Goal: Information Seeking & Learning: Learn about a topic

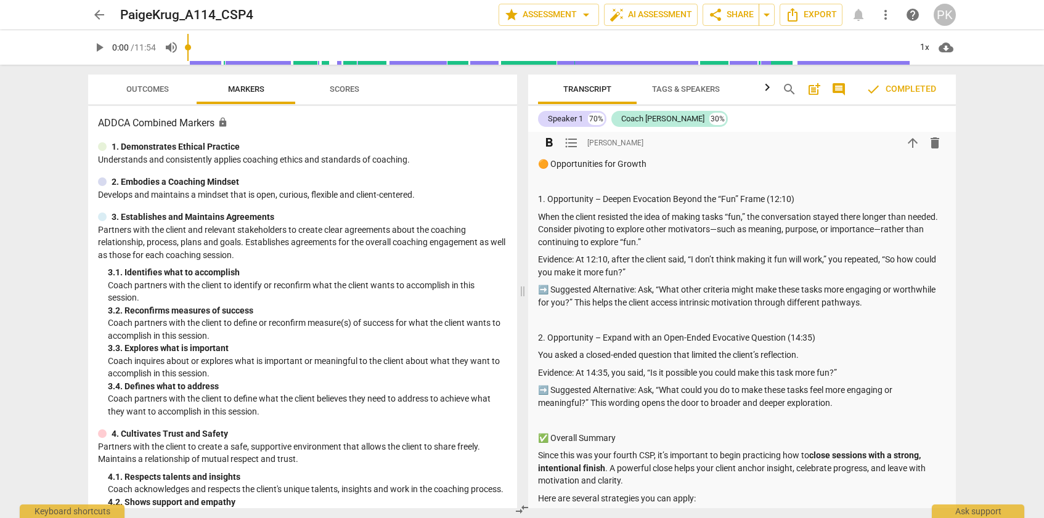
scroll to position [485, 0]
click at [697, 355] on p "You asked a closed-ended question that limited the client’s reflection." at bounding box center [742, 353] width 408 height 13
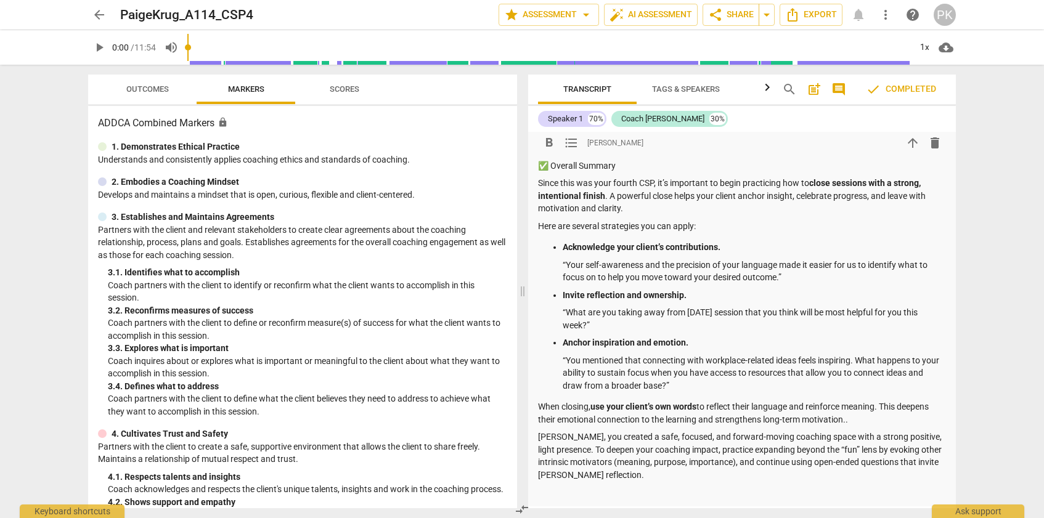
scroll to position [753, 0]
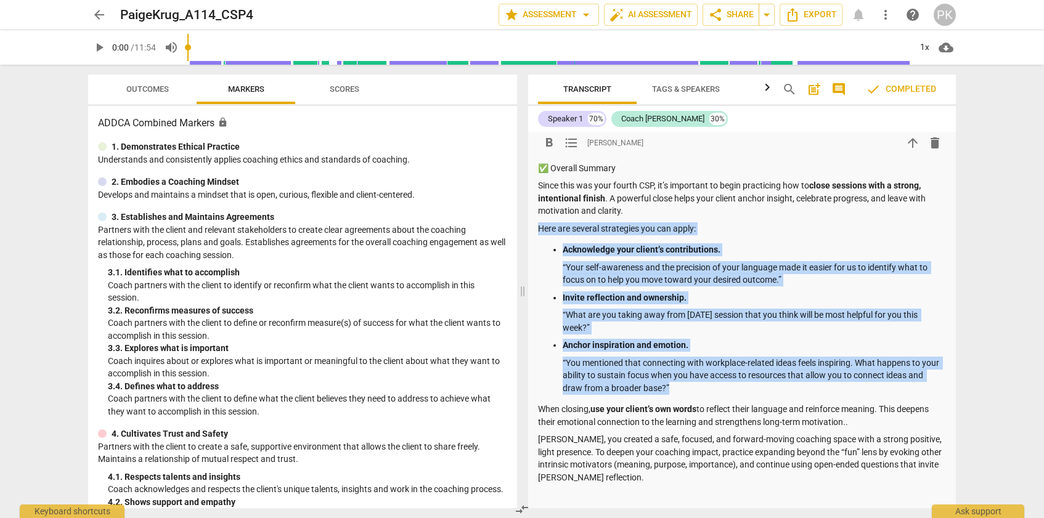
drag, startPoint x: 537, startPoint y: 227, endPoint x: 701, endPoint y: 391, distance: 231.7
click at [701, 391] on div "Summary: [PERSON_NAME], as you review the session feedback, please also take a …" at bounding box center [742, 16] width 408 height 970
copy div "Here are several strategies you can apply: Acknowledge your client’s contributi…"
click at [618, 243] on p "Acknowledge your client’s contributions." at bounding box center [753, 249] width 383 height 13
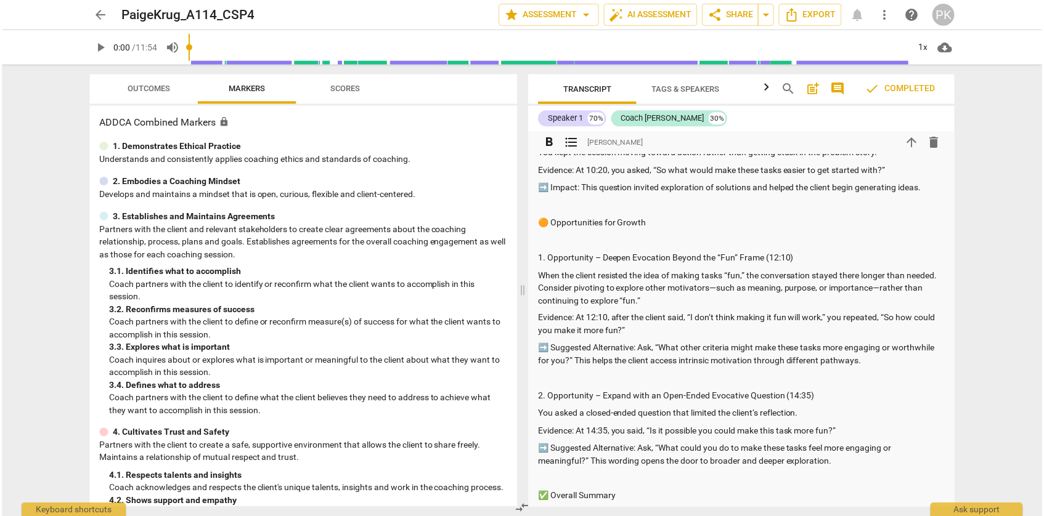
scroll to position [0, 0]
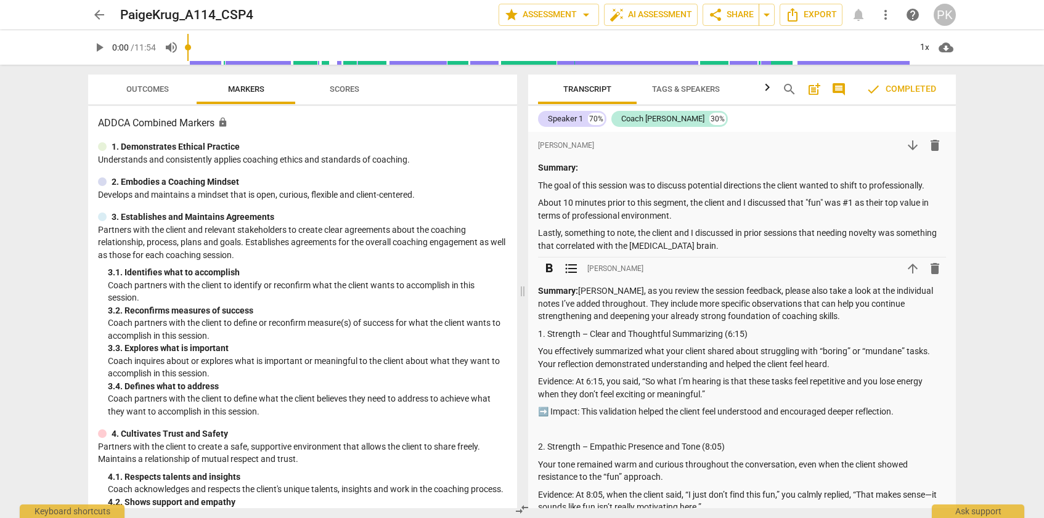
click at [761, 380] on p "Evidence: At 6:15, you said, “So what I’m hearing is that these tasks feel repe…" at bounding box center [742, 387] width 408 height 25
click at [977, 275] on div "arrow_back PaigeKrug_A114_CSP4 edit star Assessment arrow_drop_down auto_fix_hi…" at bounding box center [522, 259] width 1044 height 518
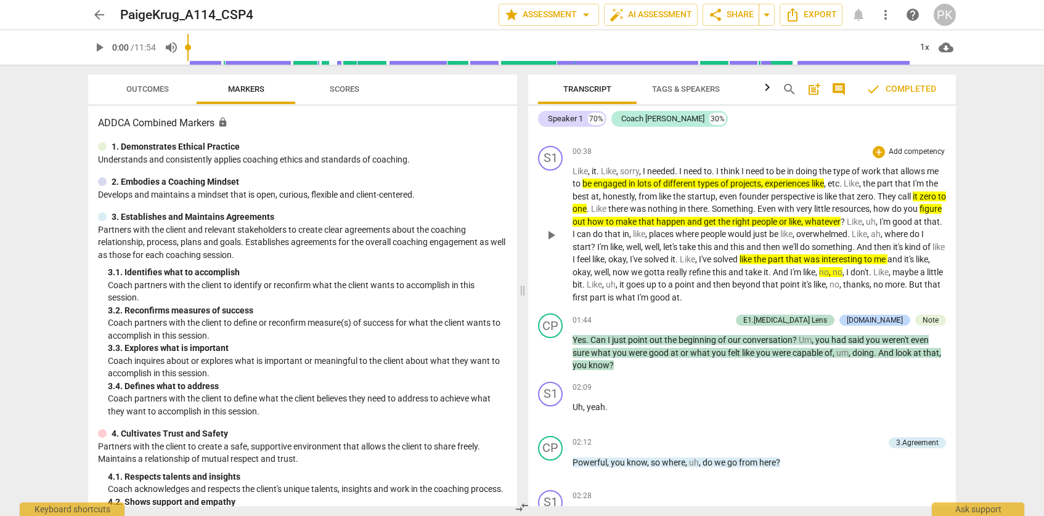
scroll to position [1194, 0]
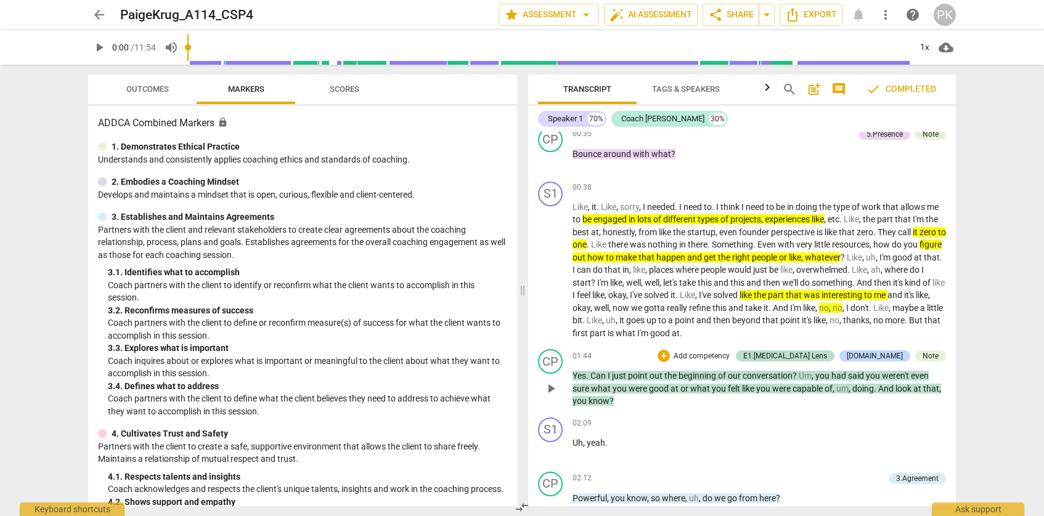
drag, startPoint x: 538, startPoint y: 189, endPoint x: 663, endPoint y: 349, distance: 202.7
click at [663, 349] on div "format_bold format_list_bulleted [PERSON_NAME] arrow_downward delete Summary: T…" at bounding box center [742, 319] width 428 height 375
click at [591, 285] on span "start" at bounding box center [581, 283] width 18 height 10
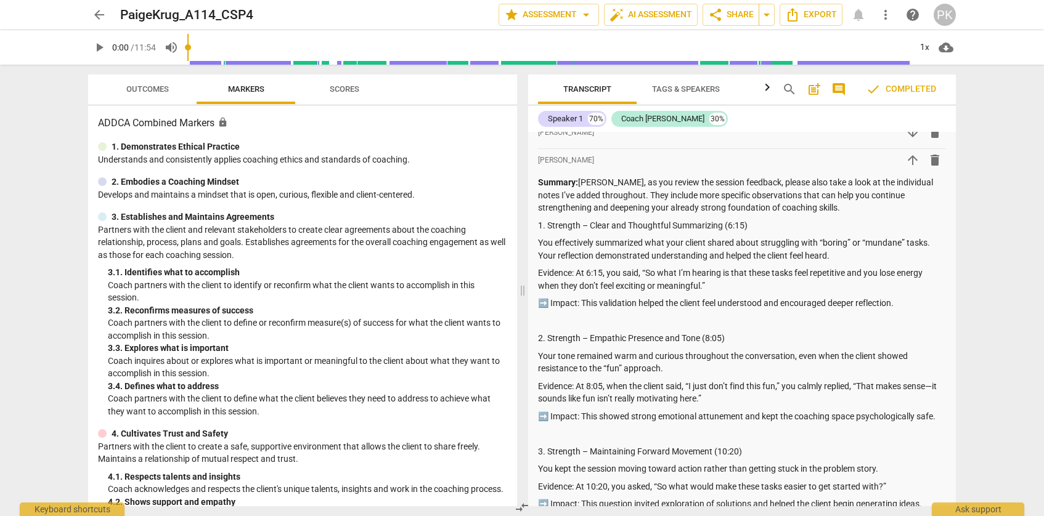
scroll to position [99, 0]
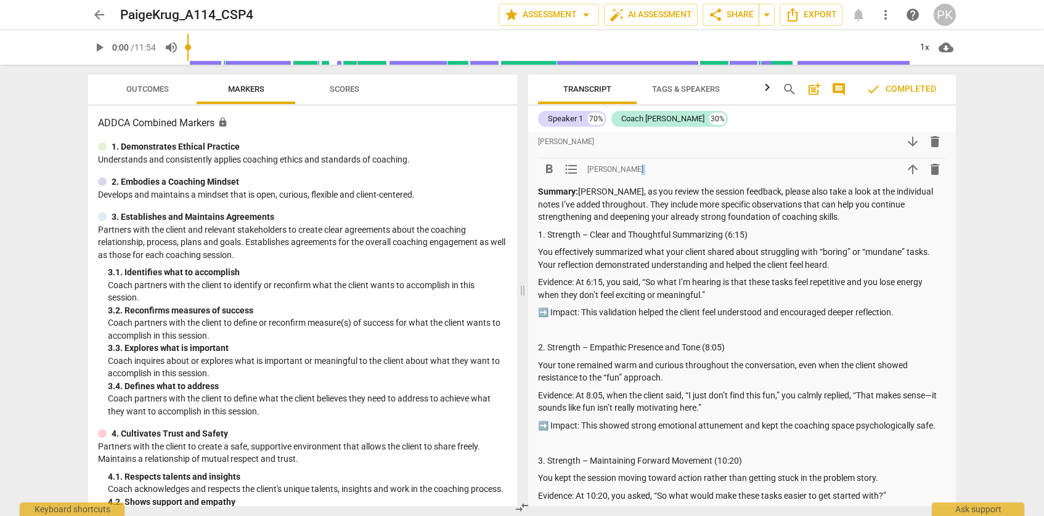
drag, startPoint x: 537, startPoint y: 192, endPoint x: 702, endPoint y: 310, distance: 203.2
click at [615, 196] on p "Summary: [PERSON_NAME], as you review the session feedback, please also take a …" at bounding box center [742, 204] width 408 height 38
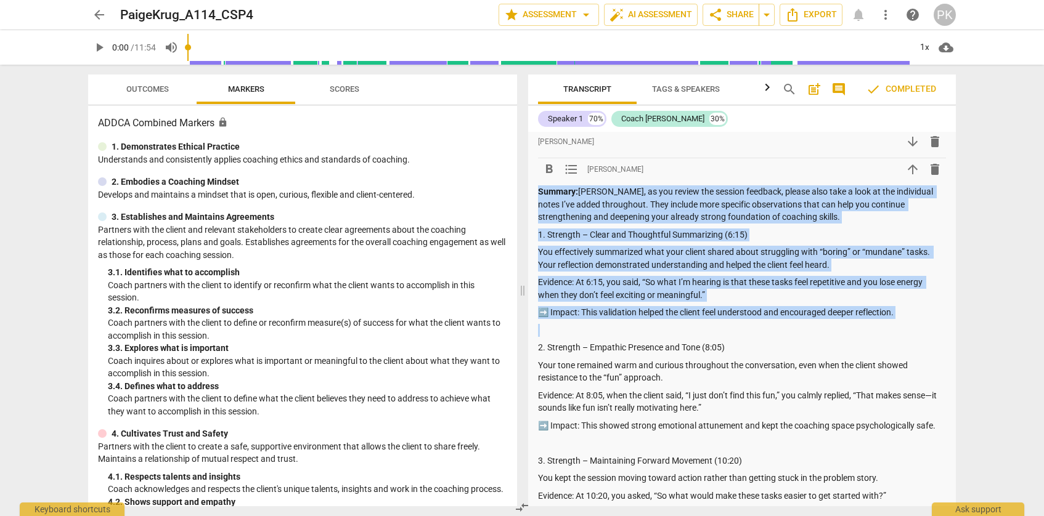
drag, startPoint x: 540, startPoint y: 191, endPoint x: 647, endPoint y: 324, distance: 171.2
copy div "Summary: [PERSON_NAME], as you review the session feedback, please also take a …"
click at [703, 262] on p "You effectively summarized what your client shared about struggling with “borin…" at bounding box center [742, 258] width 408 height 25
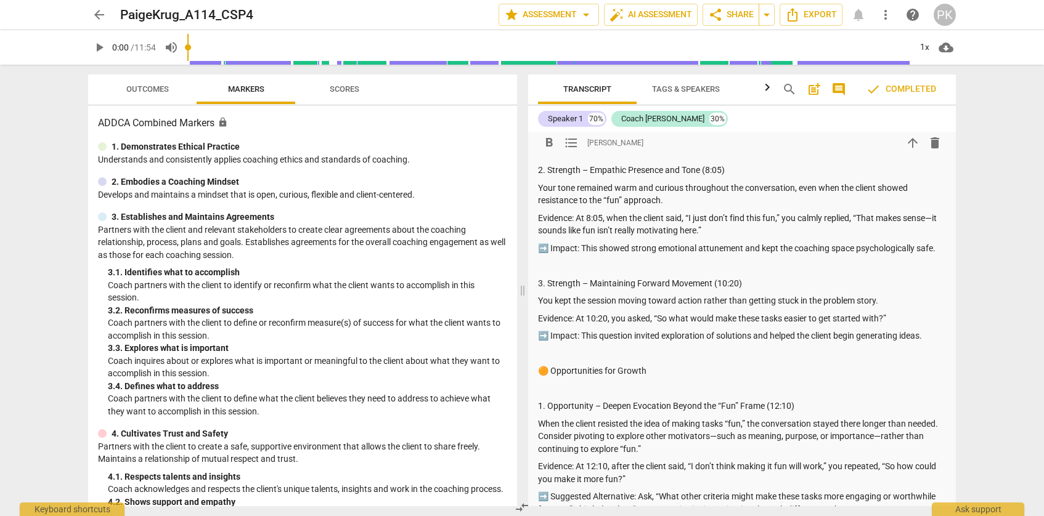
scroll to position [279, 0]
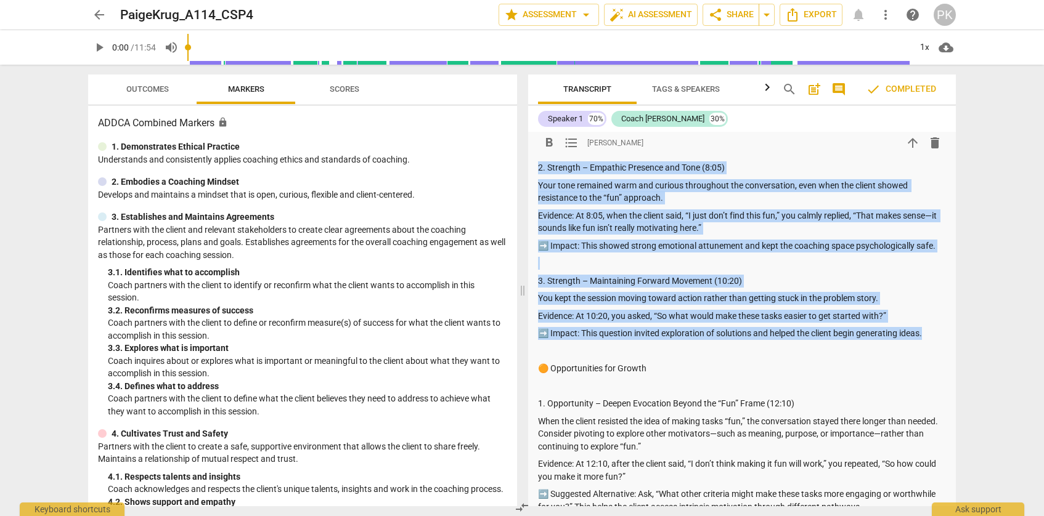
drag, startPoint x: 540, startPoint y: 167, endPoint x: 934, endPoint y: 331, distance: 427.8
click at [934, 331] on div "Summary: [PERSON_NAME], as you review the session feedback, please also take a …" at bounding box center [742, 491] width 408 height 970
copy div "2. Strength – Empathic Presence and Tone (8:05) Your tone remained warm and cur…"
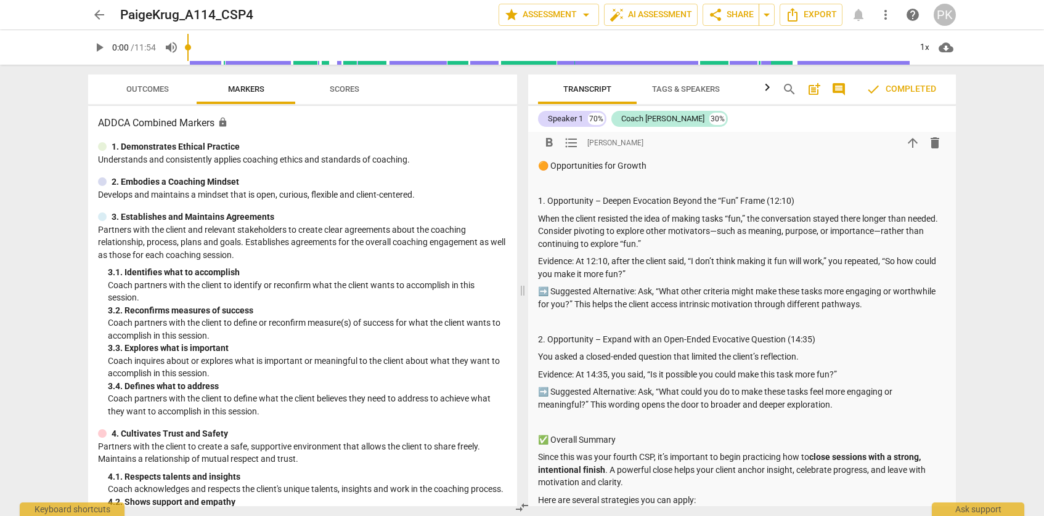
scroll to position [481, 0]
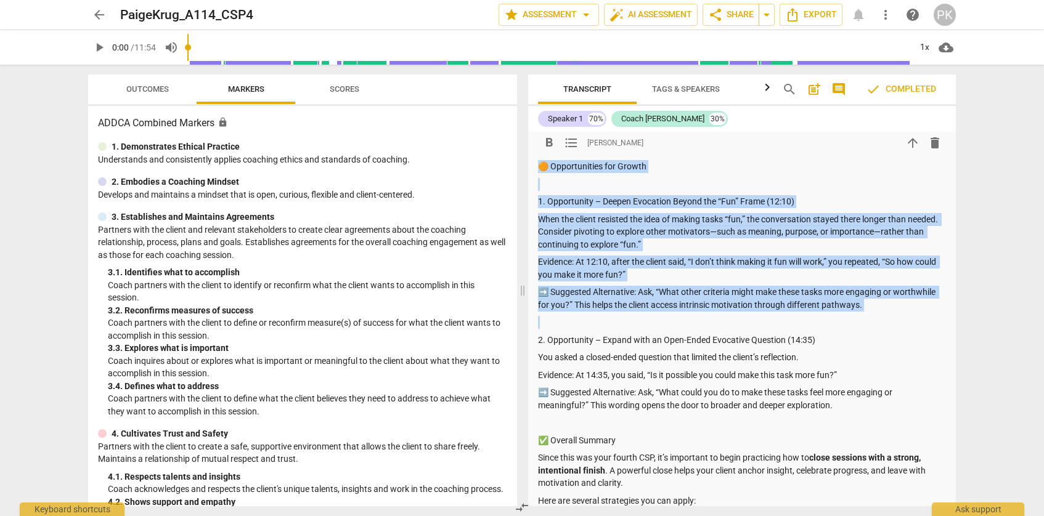
drag, startPoint x: 540, startPoint y: 167, endPoint x: 867, endPoint y: 317, distance: 360.3
click at [867, 317] on div "Summary: [PERSON_NAME], as you review the session feedback, please also take a …" at bounding box center [742, 288] width 408 height 970
copy div "🟠 Opportunities for Growth 1. Opportunity – Deepen Evocation Beyond the “Fun” F…"
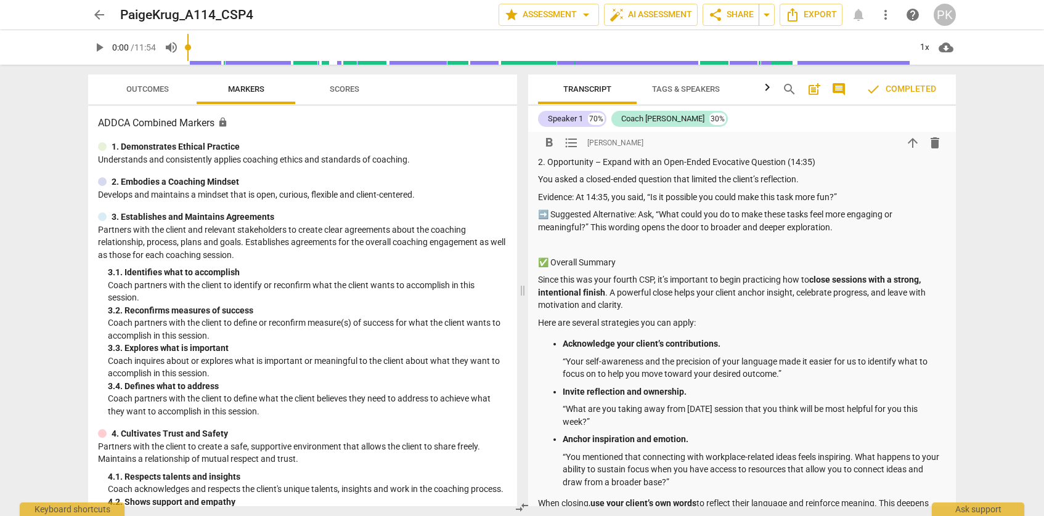
scroll to position [660, 0]
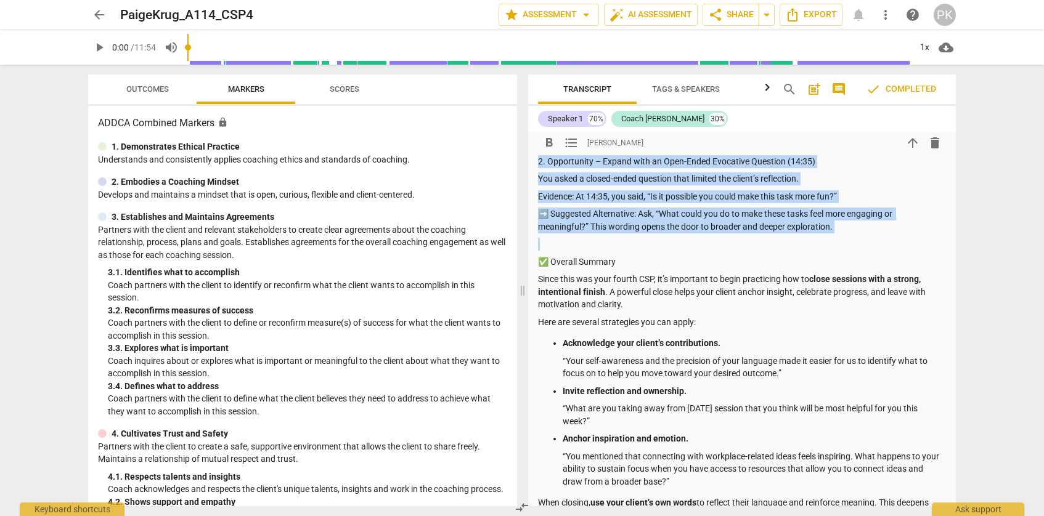
drag, startPoint x: 539, startPoint y: 160, endPoint x: 675, endPoint y: 254, distance: 165.1
click at [675, 254] on div "Summary: [PERSON_NAME], as you review the session feedback, please also take a …" at bounding box center [742, 110] width 408 height 970
copy div "2. Opportunity – Expand with an Open-Ended Evocative Question (14:35) You asked…"
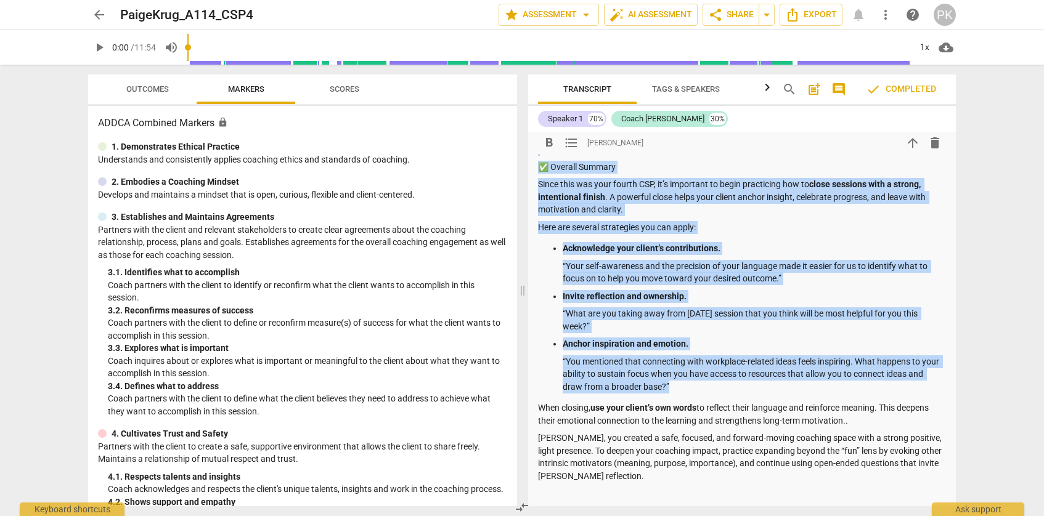
scroll to position [742, 0]
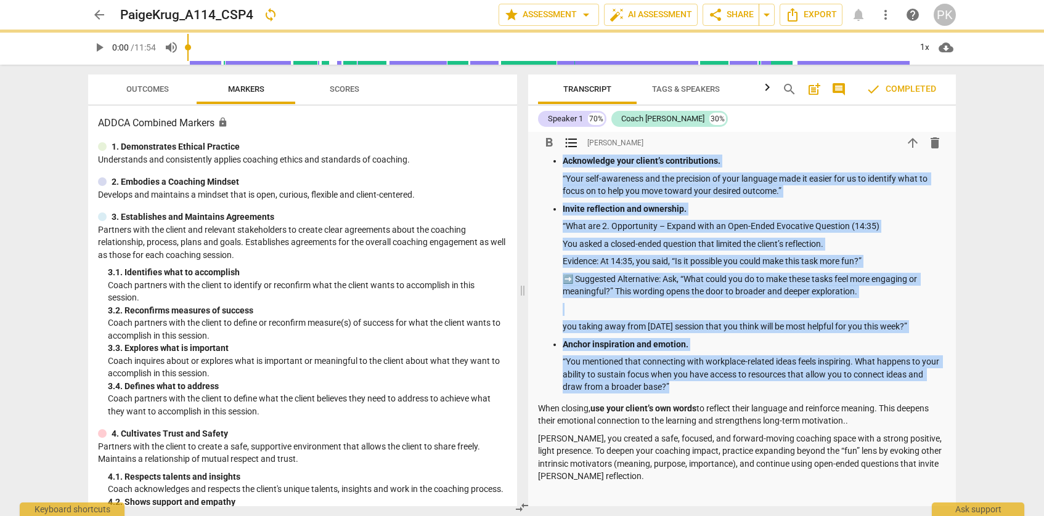
click at [602, 307] on p at bounding box center [753, 309] width 383 height 13
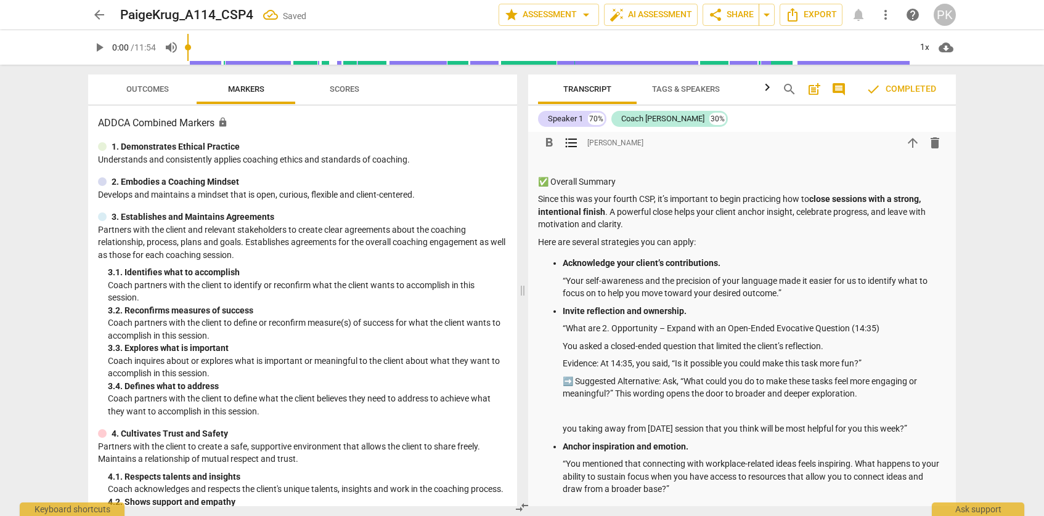
scroll to position [636, 0]
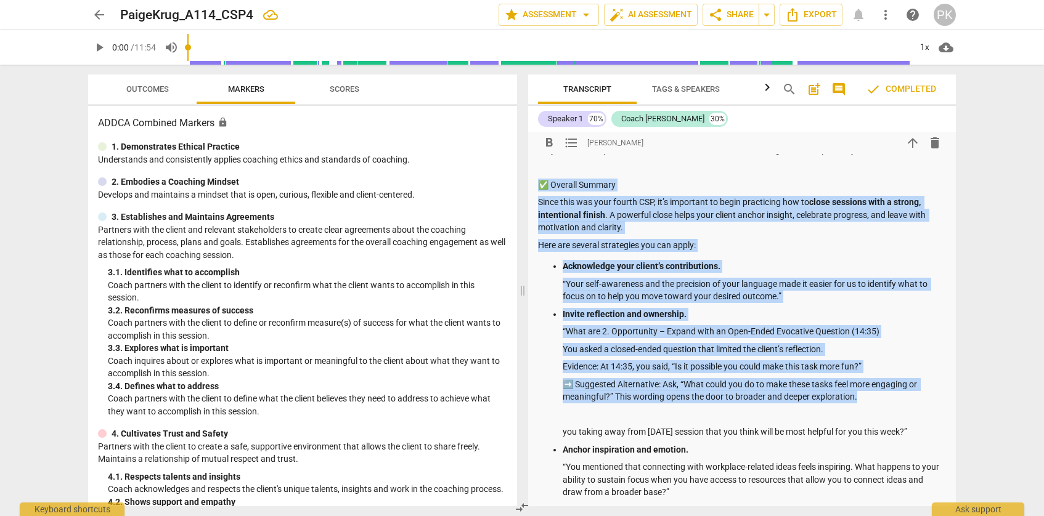
drag, startPoint x: 540, startPoint y: 184, endPoint x: 891, endPoint y: 392, distance: 408.5
click at [891, 392] on div "Summary: [PERSON_NAME], as you review the session feedback, please also take a …" at bounding box center [742, 126] width 408 height 957
copy div "✅ Overall Summary Since this was your fourth CSP, it’s important to begin pract…"
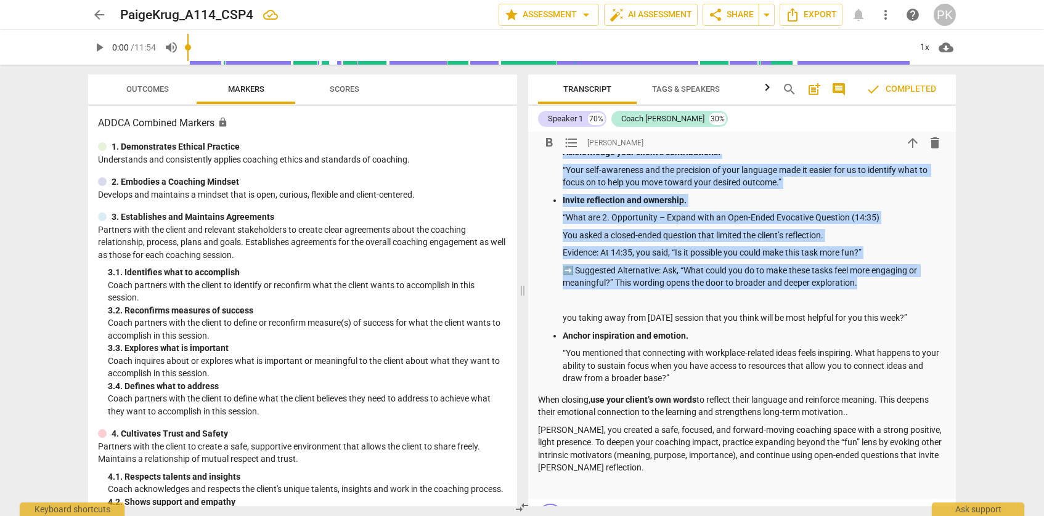
scroll to position [766, 0]
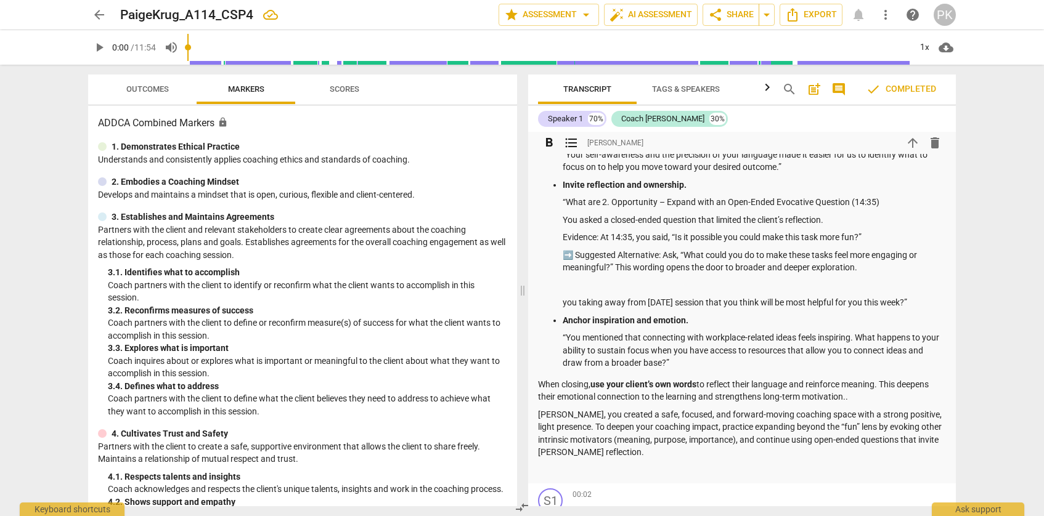
click at [763, 312] on ul "Acknowledge your client’s contributions. “Your self-awareness and the precision…" at bounding box center [742, 250] width 408 height 239
click at [561, 300] on ul "Acknowledge your client’s contributions. “Your self-awareness and the precision…" at bounding box center [742, 250] width 408 height 239
click at [570, 289] on p at bounding box center [753, 285] width 383 height 13
click at [692, 303] on p "you taking away from [DATE] session that you think will be most helpful for you…" at bounding box center [753, 302] width 383 height 13
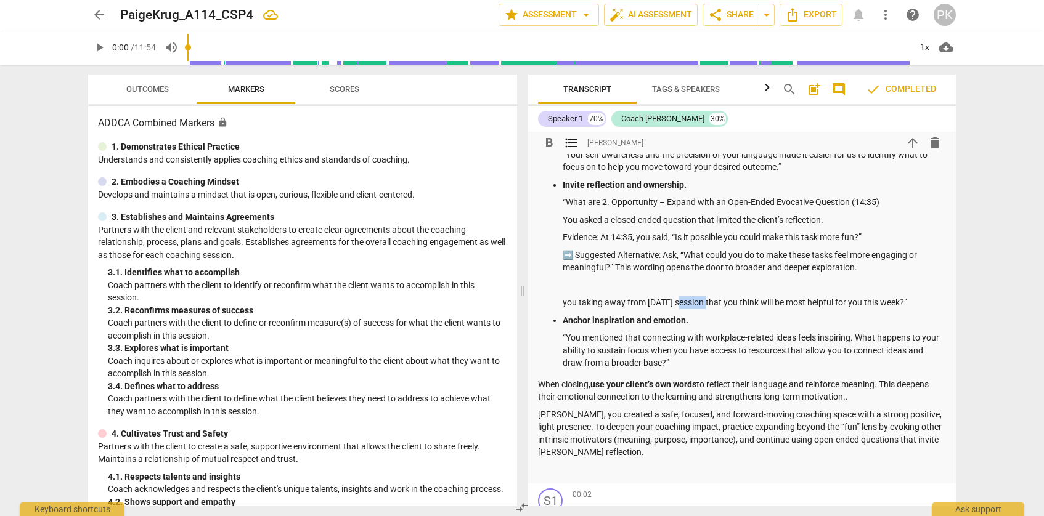
click at [692, 303] on p "you taking away from [DATE] session that you think will be most helpful for you…" at bounding box center [753, 302] width 383 height 13
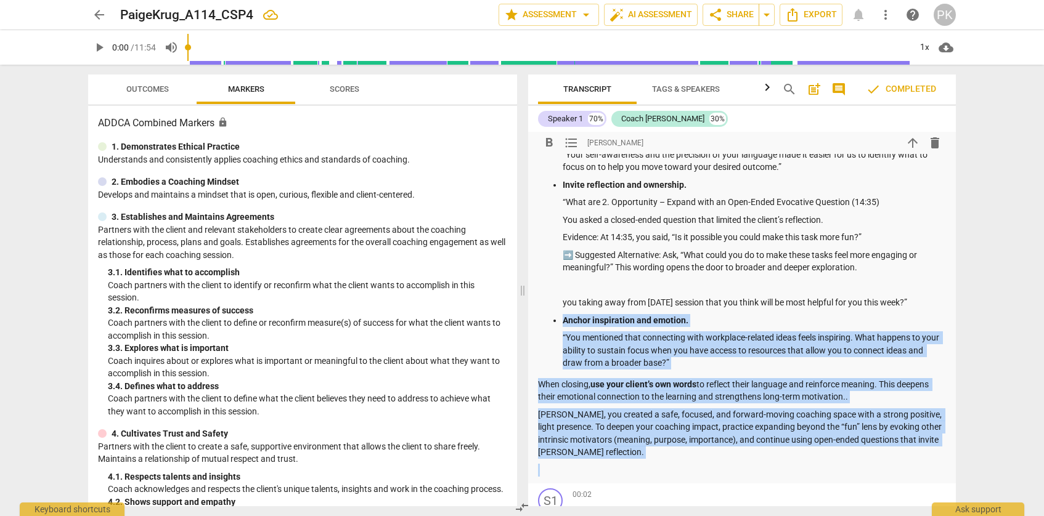
drag, startPoint x: 554, startPoint y: 320, endPoint x: 656, endPoint y: 467, distance: 179.3
copy div "Anchor inspiration and emotion. “You mentioned that connecting with workplace-r…"
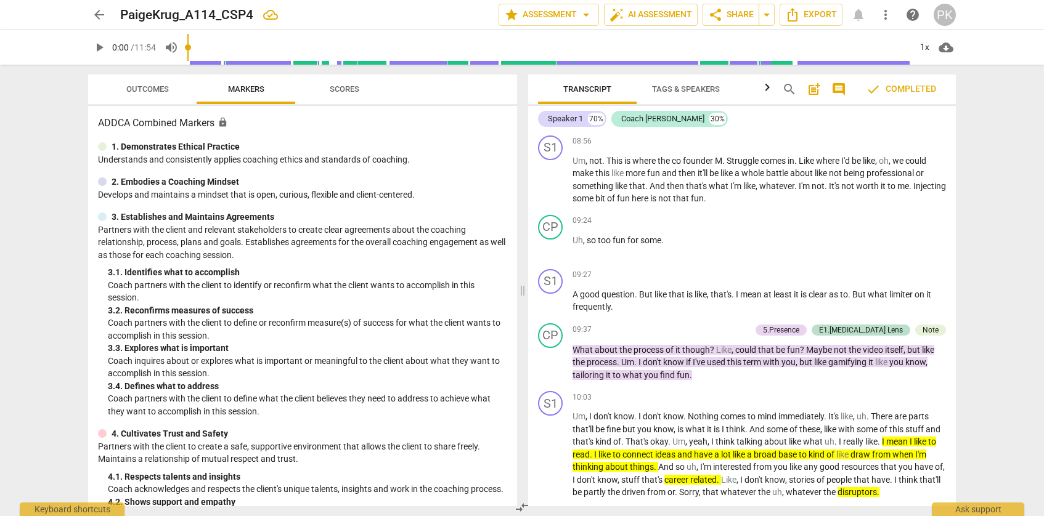
scroll to position [2560, 0]
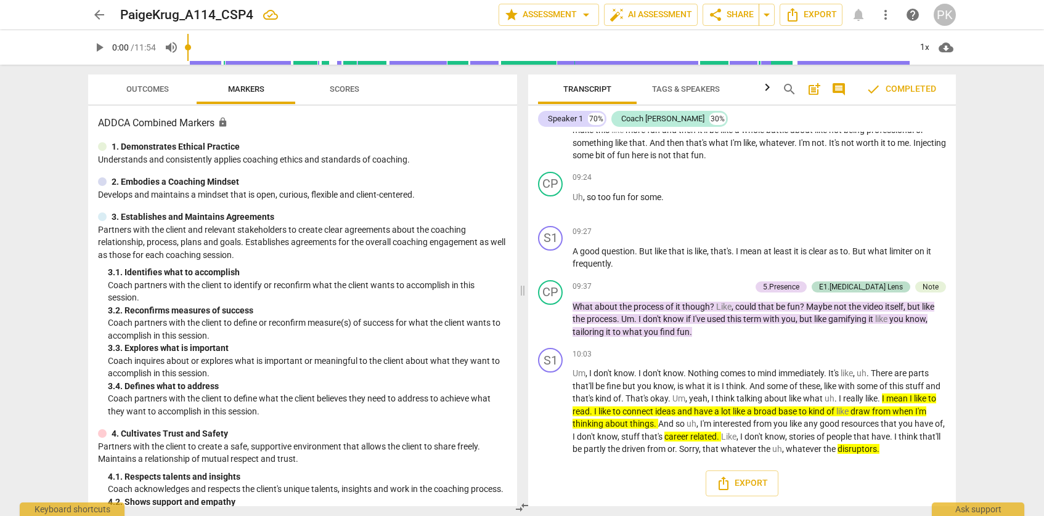
click at [308, 339] on p "Coach partners with the client to define or reconfirm measure(s) of success for…" at bounding box center [307, 329] width 399 height 25
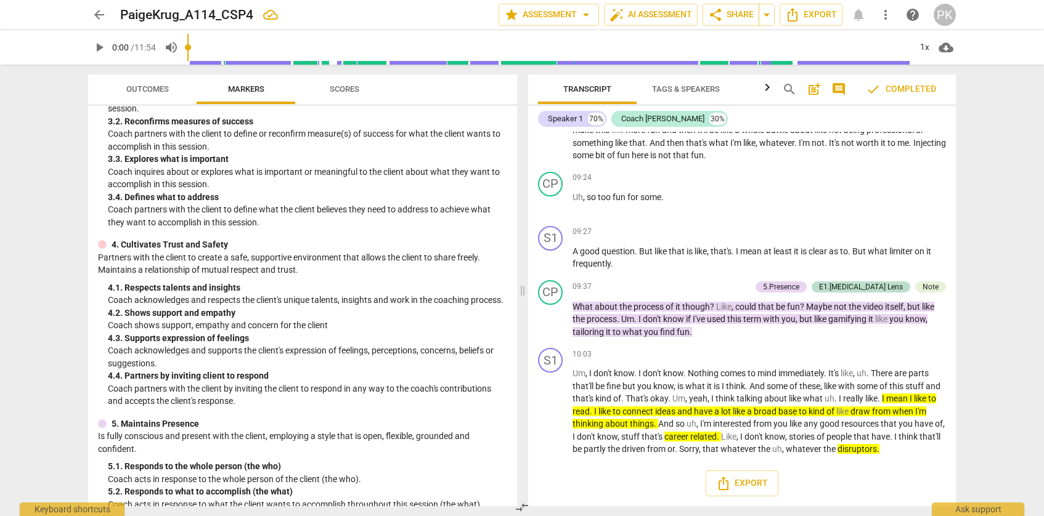
scroll to position [195, 0]
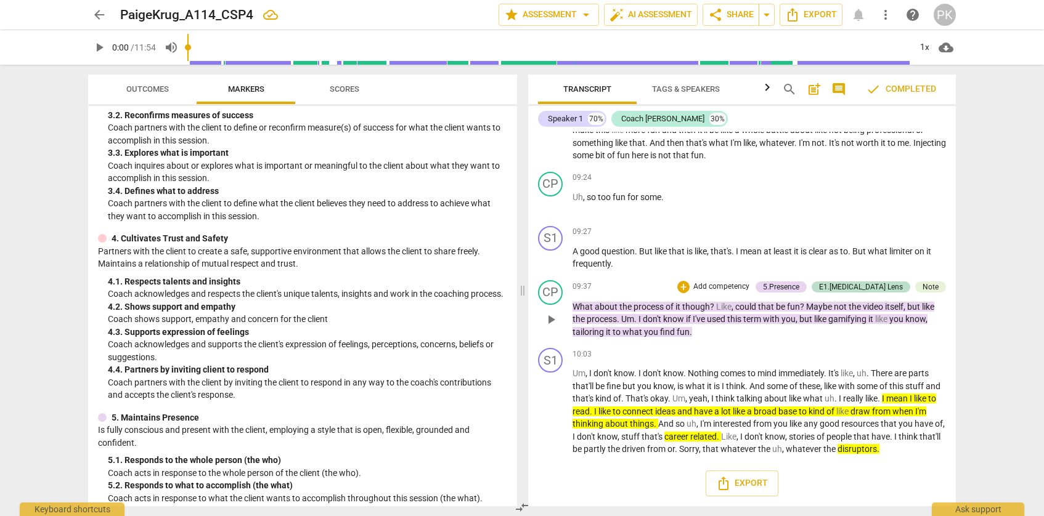
click at [655, 327] on div "CP play_arrow pause 09:37 + Add competency 5.Presence E1.[MEDICAL_DATA] Lens No…" at bounding box center [742, 309] width 428 height 68
click at [676, 406] on p "Um , I don't know . I don't know . Nothing comes to mind immediately . It's lik…" at bounding box center [758, 411] width 373 height 89
click at [733, 429] on p "Um , I don't know . I don't know . Nothing comes to mind immediately . It's lik…" at bounding box center [758, 411] width 373 height 89
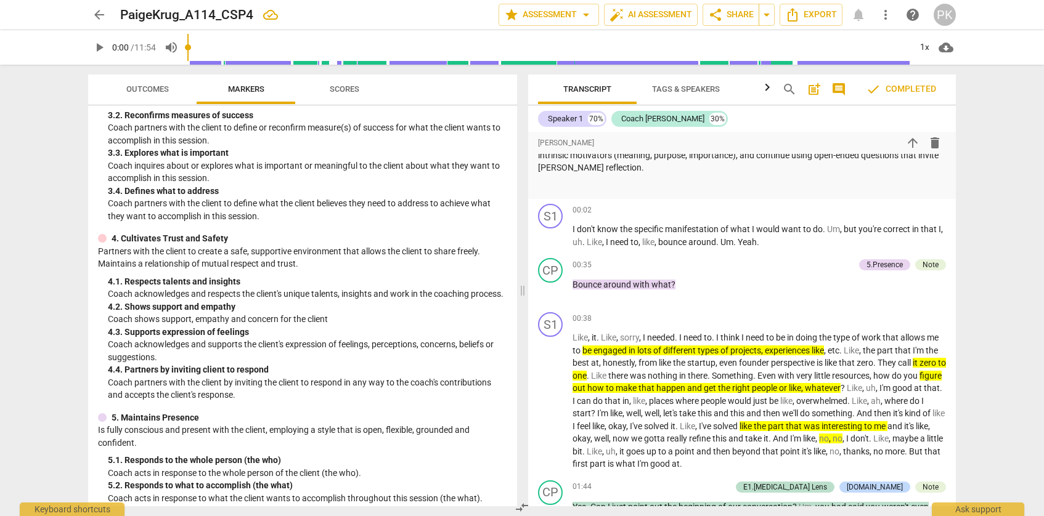
scroll to position [1056, 0]
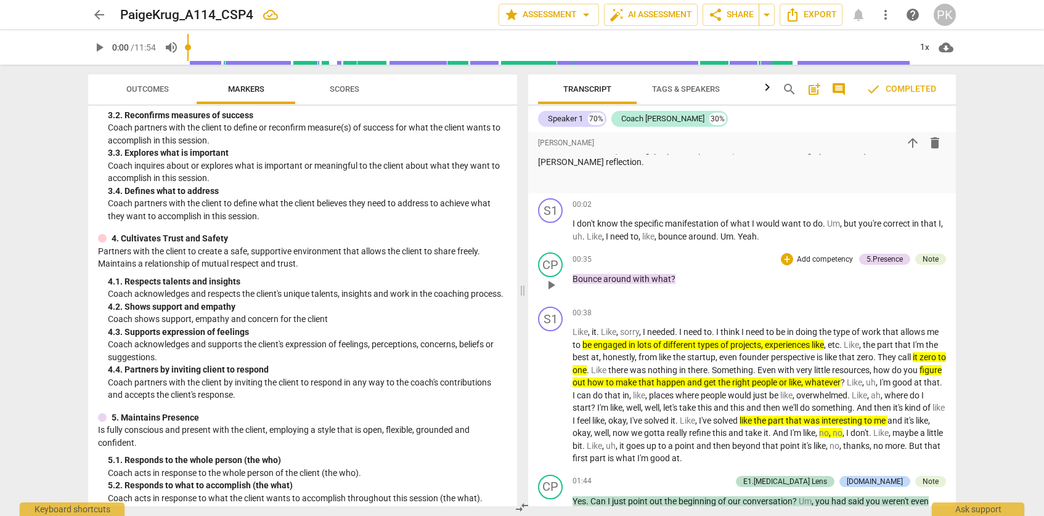
click at [644, 277] on span "with" at bounding box center [642, 279] width 18 height 10
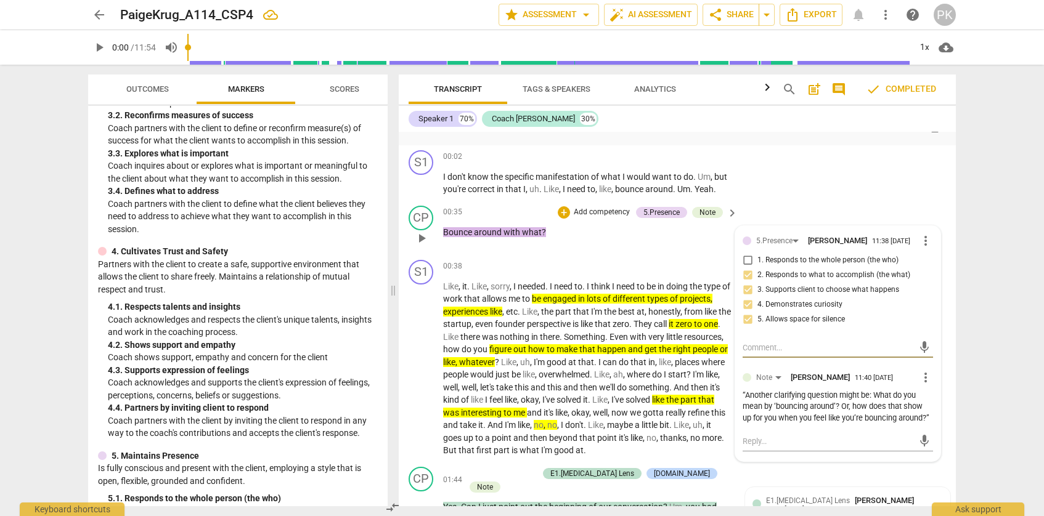
scroll to position [1017, 0]
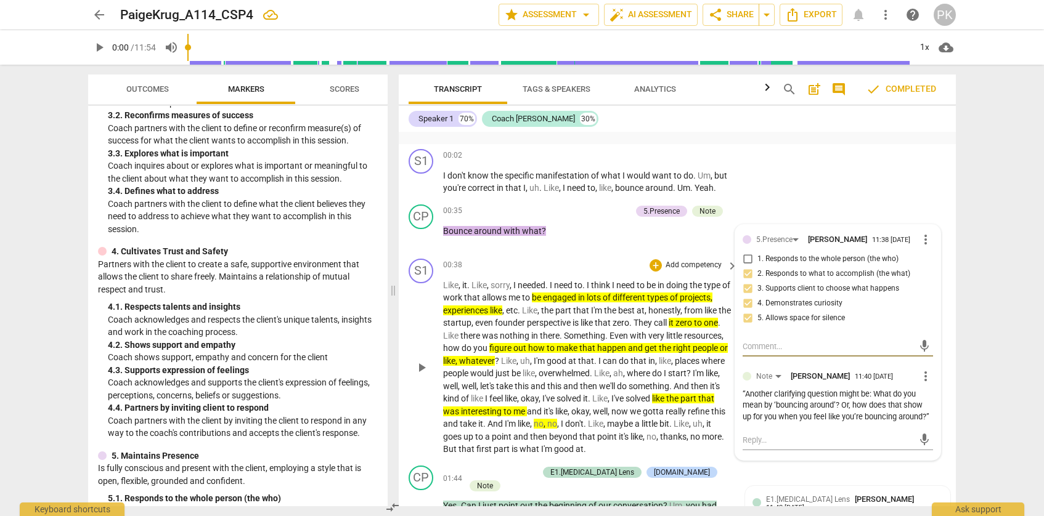
click at [629, 302] on span "different" at bounding box center [629, 298] width 34 height 10
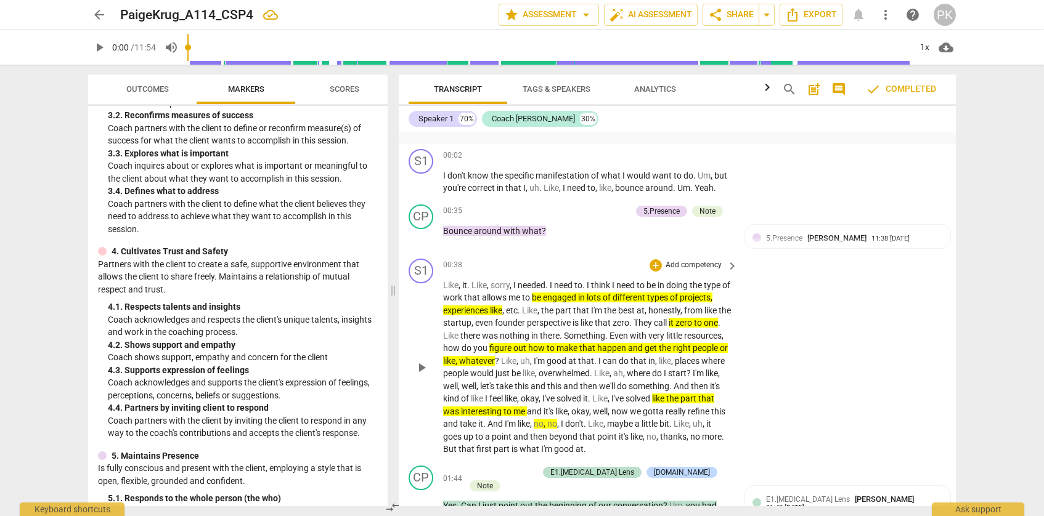
click at [647, 302] on span "different" at bounding box center [629, 298] width 34 height 10
click at [702, 346] on p "Like , it . Like , sorry , I needed . I need to . I think I need to be in doing…" at bounding box center [587, 367] width 288 height 177
click at [795, 197] on div "S1 play_arrow pause 00:02 + Add competency keyboard_arrow_right I don't know th…" at bounding box center [677, 171] width 557 height 55
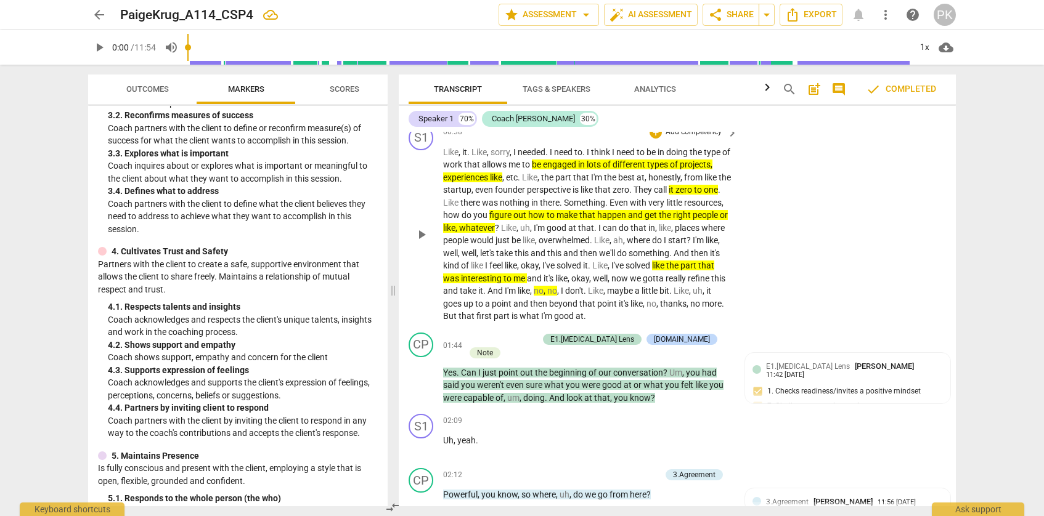
scroll to position [1153, 0]
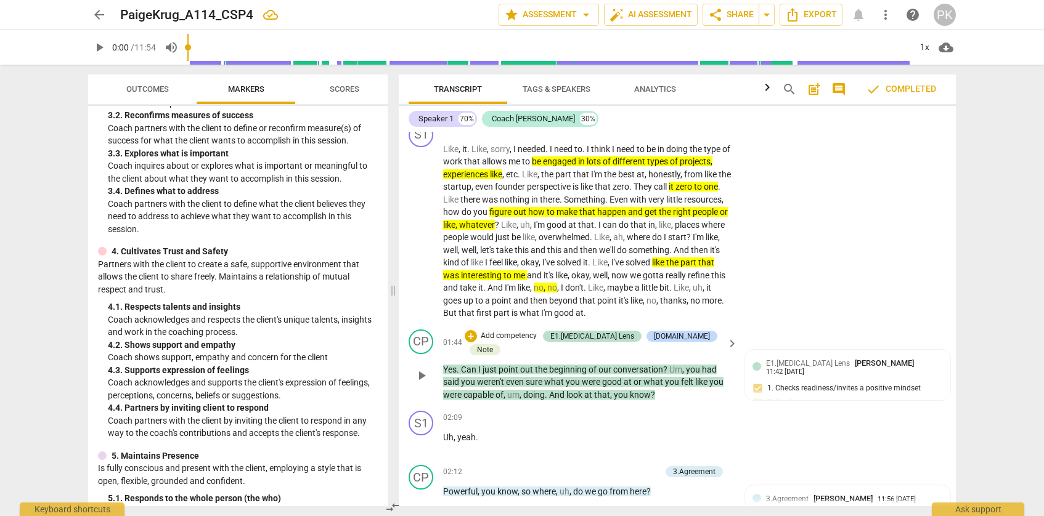
click at [595, 368] on span "of" at bounding box center [593, 370] width 10 height 10
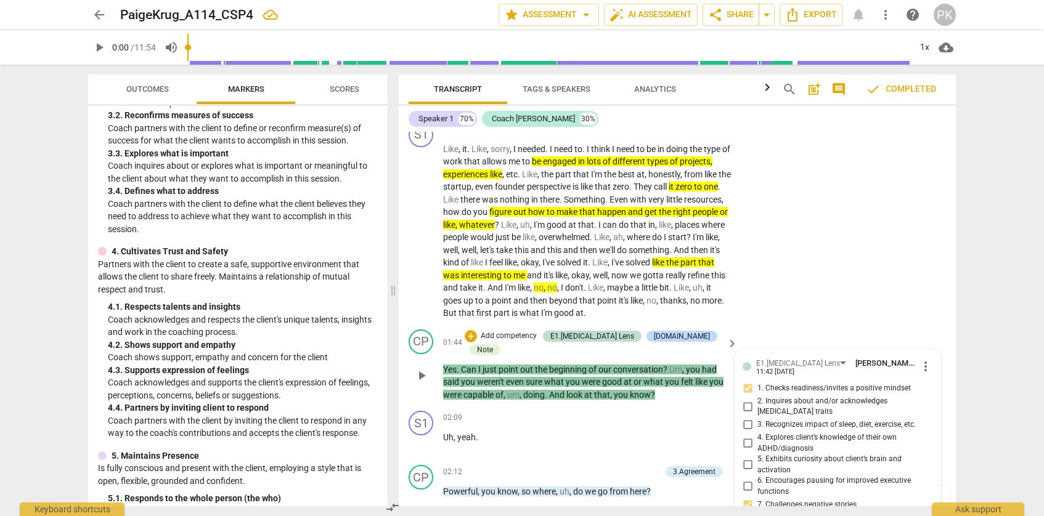
scroll to position [1430, 0]
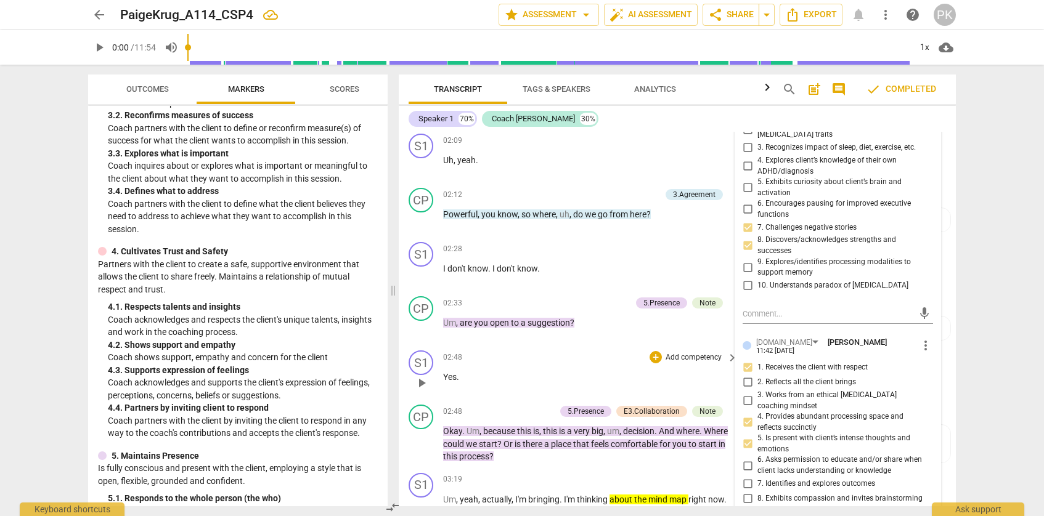
click at [586, 351] on div "02:48 + Add competency keyboard_arrow_right" at bounding box center [591, 358] width 296 height 14
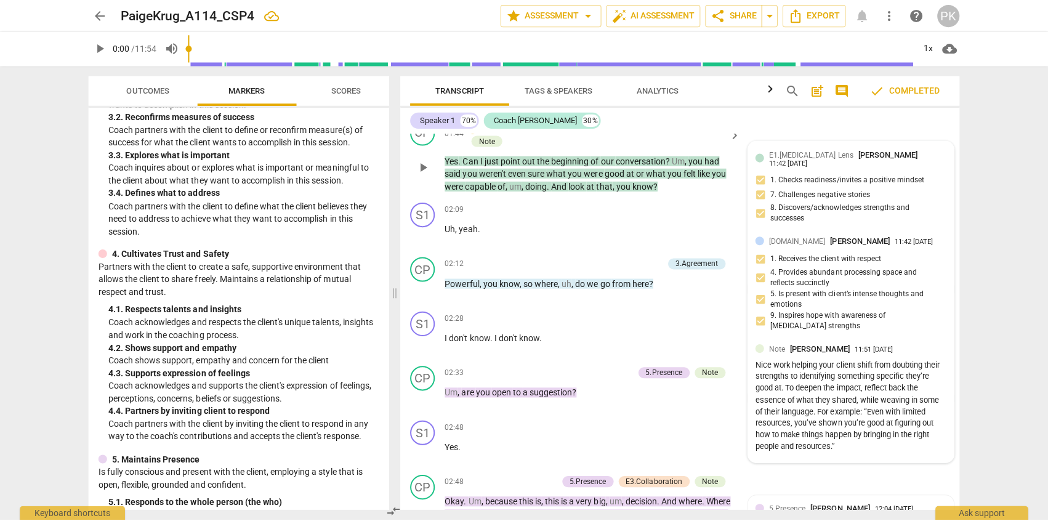
scroll to position [1372, 0]
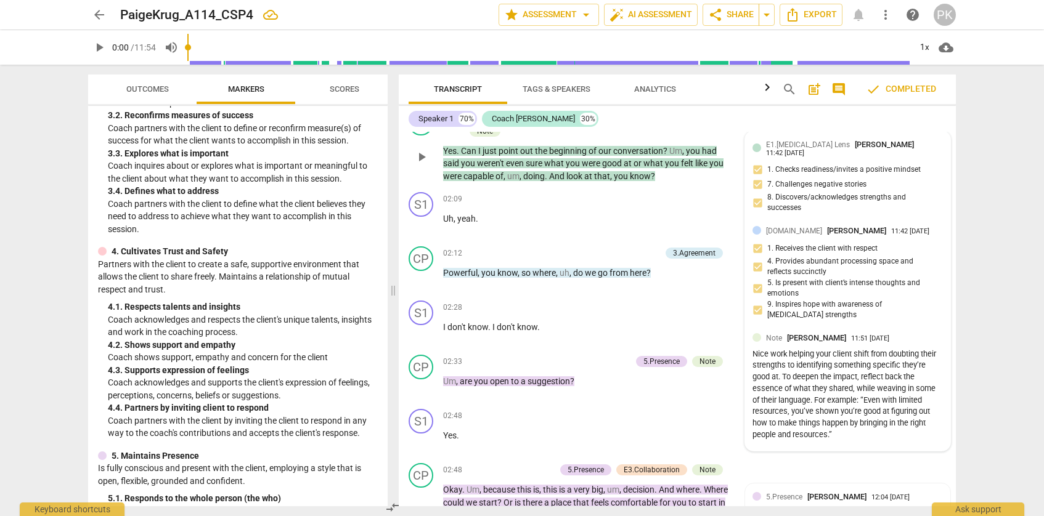
click at [752, 351] on div "Nice work helping your client shift from doubting their strengths to identifyin…" at bounding box center [847, 395] width 190 height 92
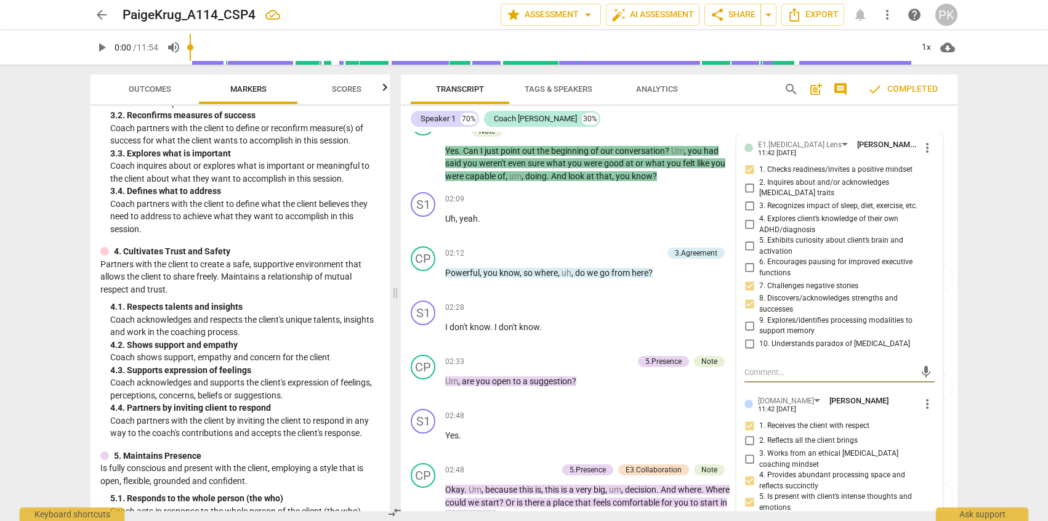
click at [788, 130] on div "Speaker 1 70% Coach [PERSON_NAME] 30% format_bold format_list_bulleted [PERSON_…" at bounding box center [679, 308] width 557 height 405
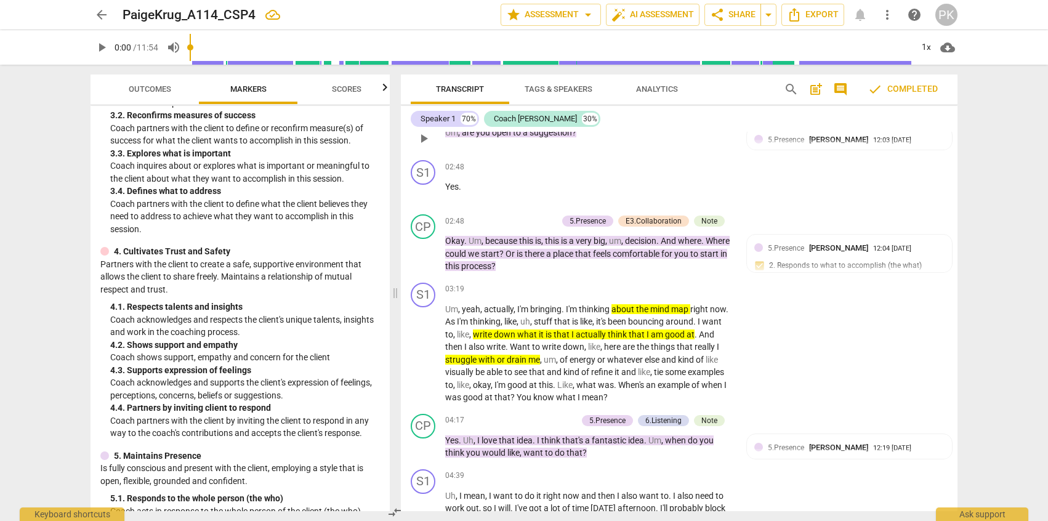
scroll to position [1629, 0]
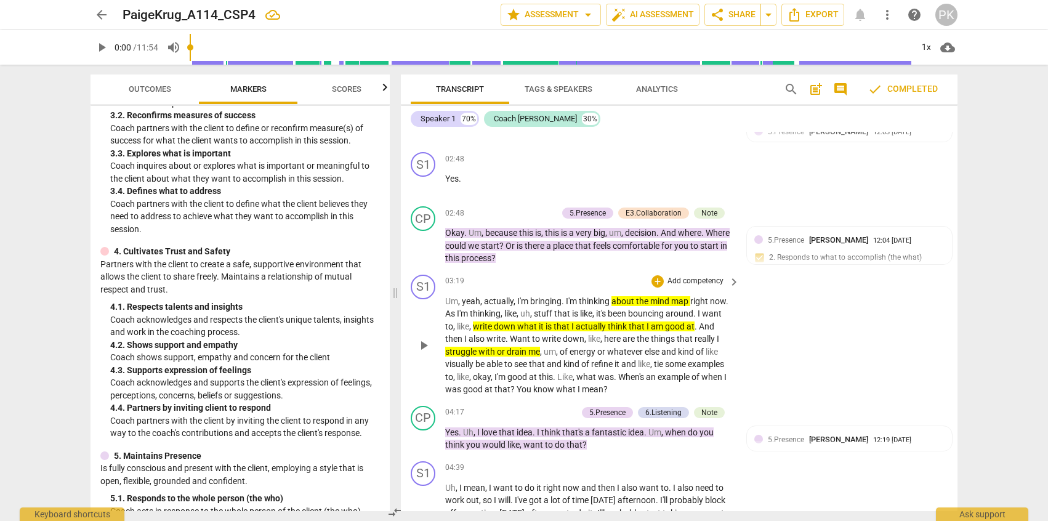
click at [657, 296] on span "mind" at bounding box center [661, 301] width 21 height 10
click at [721, 302] on span "now" at bounding box center [718, 301] width 16 height 10
click at [820, 369] on div "S1 play_arrow pause 03:19 + Add competency keyboard_arrow_right Um , yeah , act…" at bounding box center [679, 335] width 557 height 131
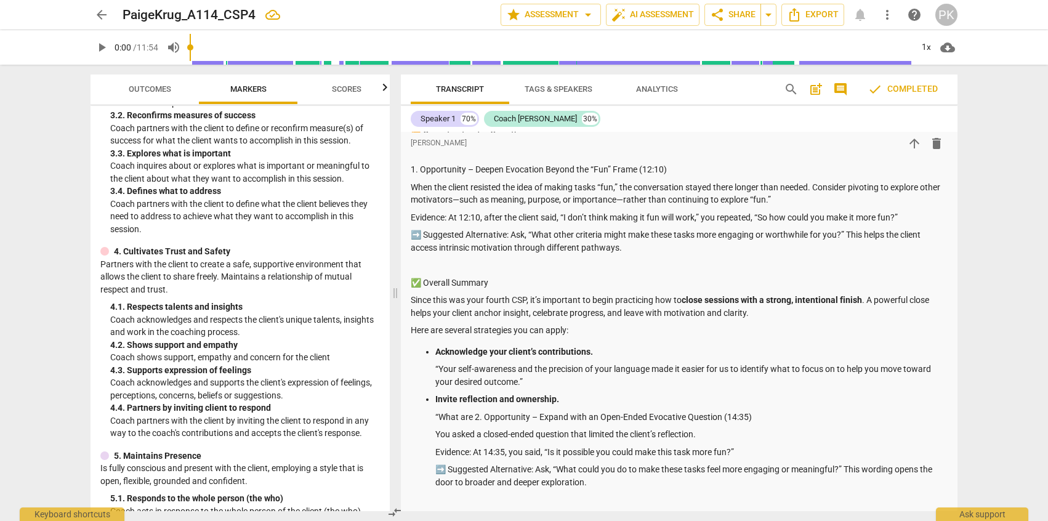
scroll to position [392, 0]
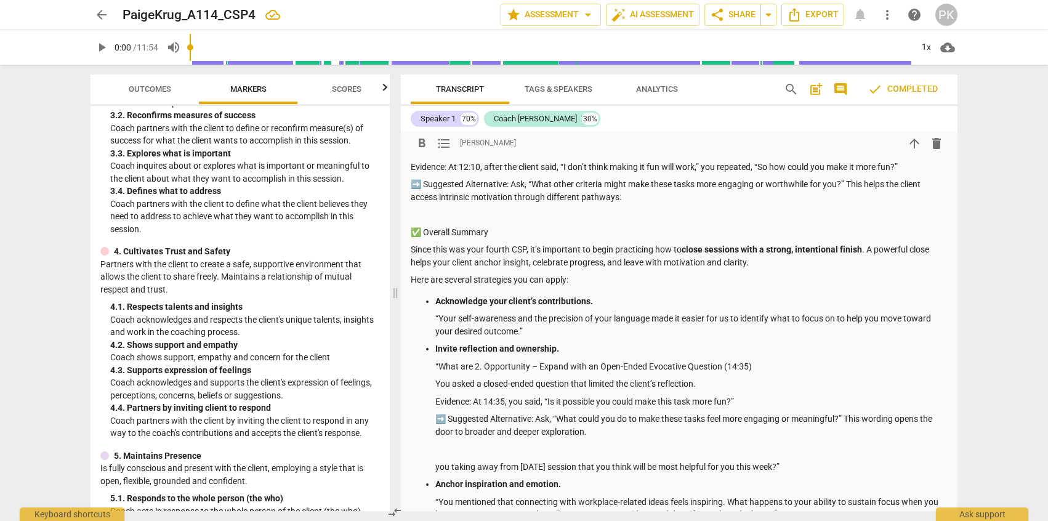
click at [814, 254] on strong "close sessions with a strong, intentional finish" at bounding box center [772, 250] width 180 height 10
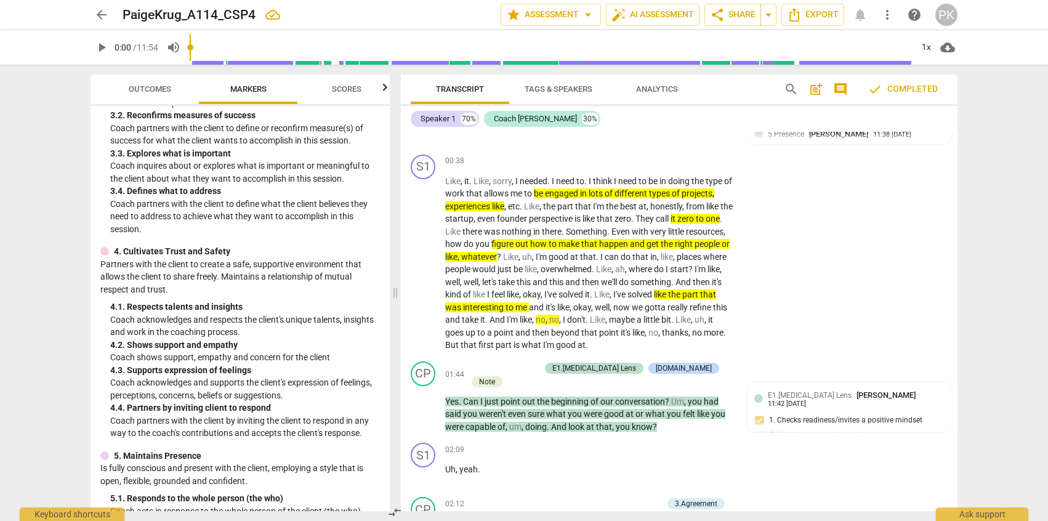
scroll to position [1122, 0]
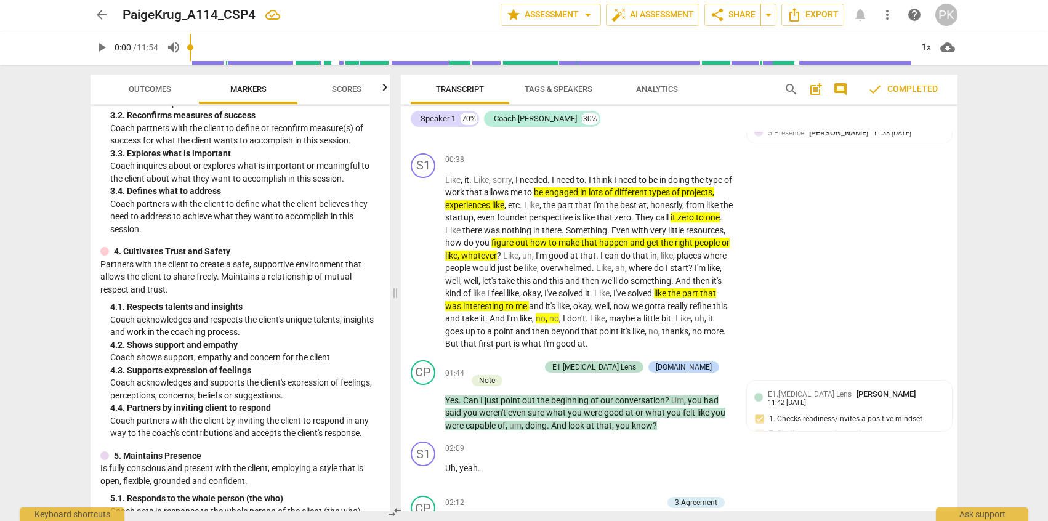
click at [624, 411] on span "good" at bounding box center [615, 413] width 22 height 10
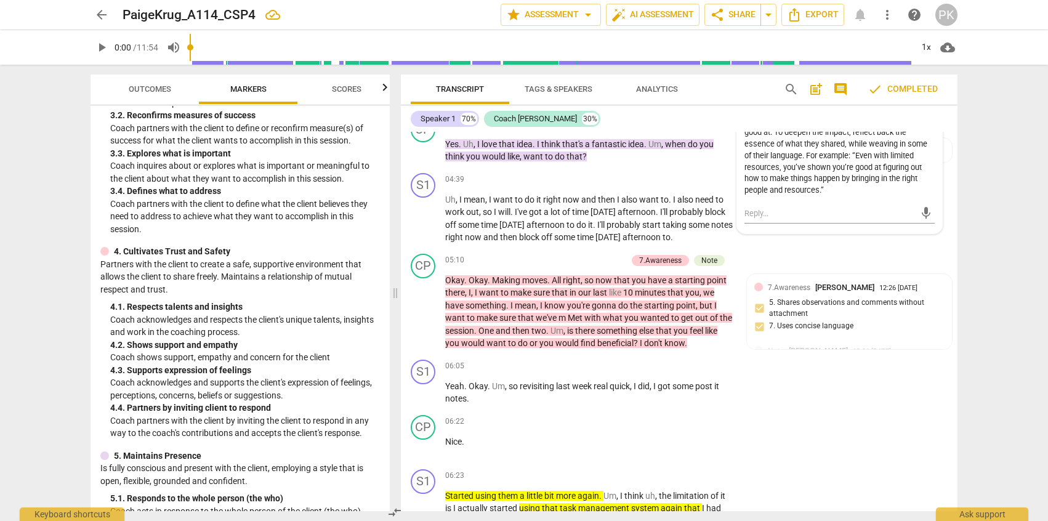
scroll to position [1920, 0]
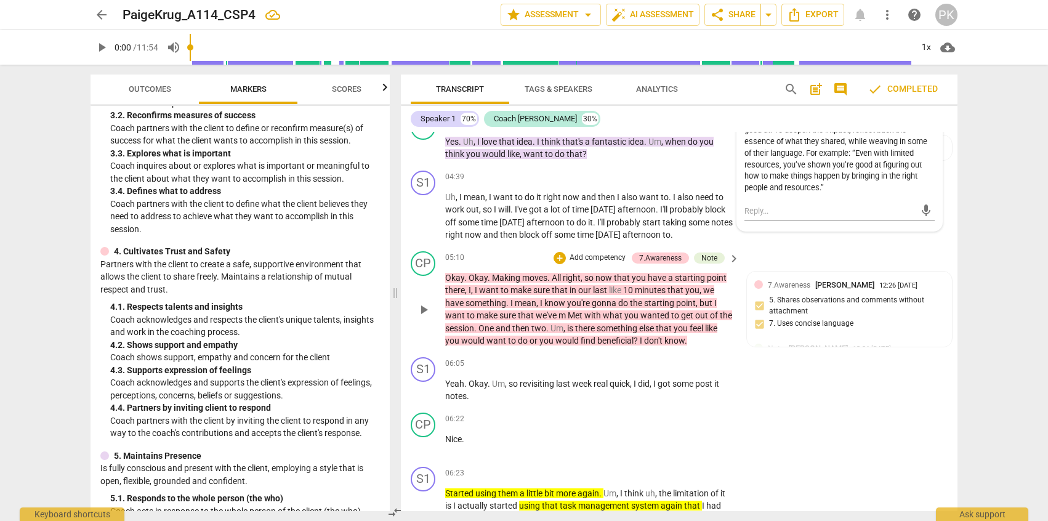
click at [626, 308] on span "do" at bounding box center [624, 303] width 12 height 10
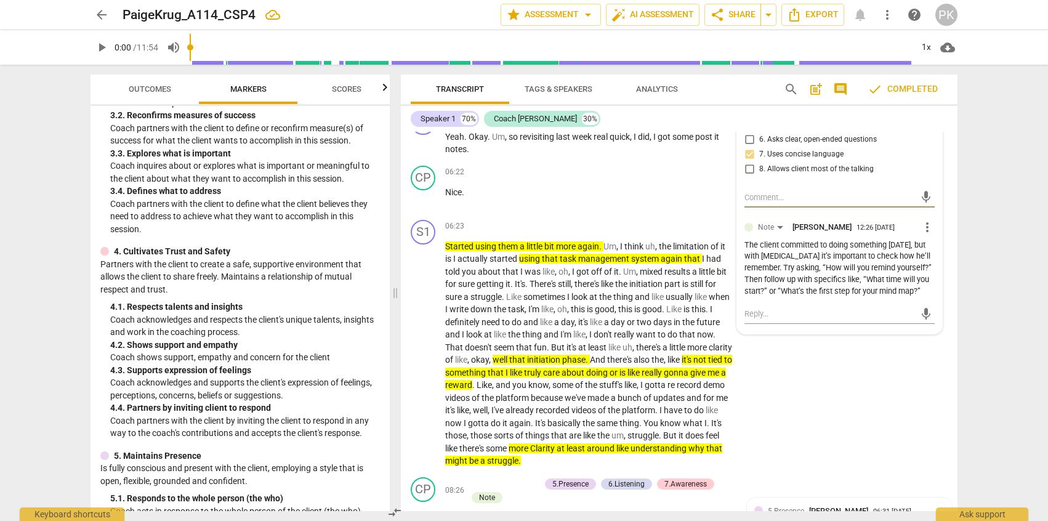
scroll to position [2191, 0]
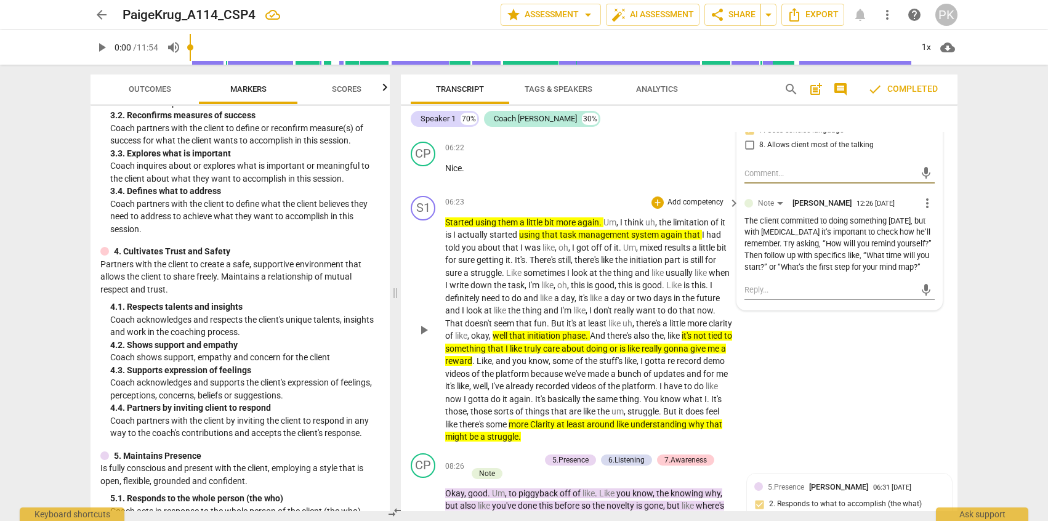
click at [553, 227] on span "bit" at bounding box center [551, 222] width 12 height 10
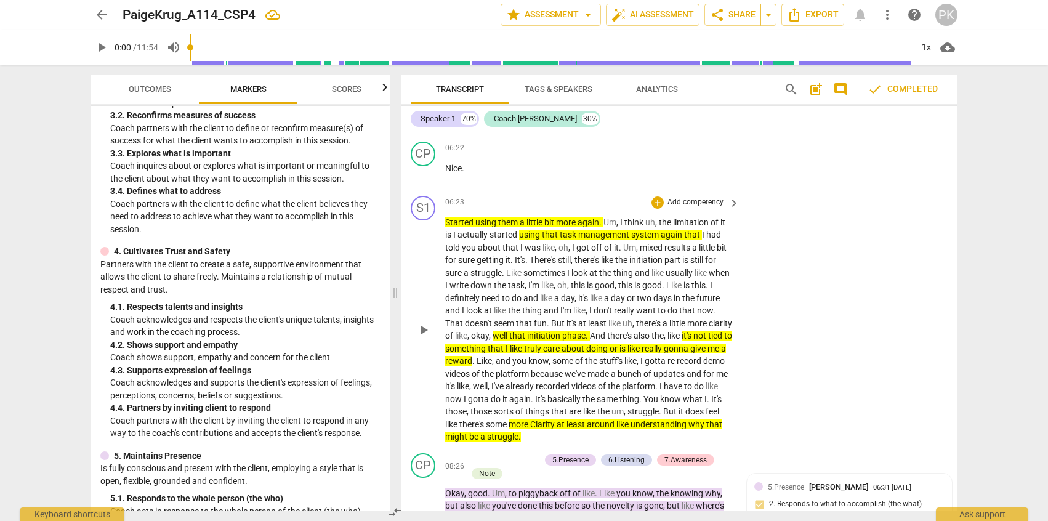
click at [579, 241] on p "Started using them a little bit more again . Um , I think uh , the limitation o…" at bounding box center [589, 329] width 288 height 227
click at [588, 240] on span "management" at bounding box center [604, 235] width 53 height 10
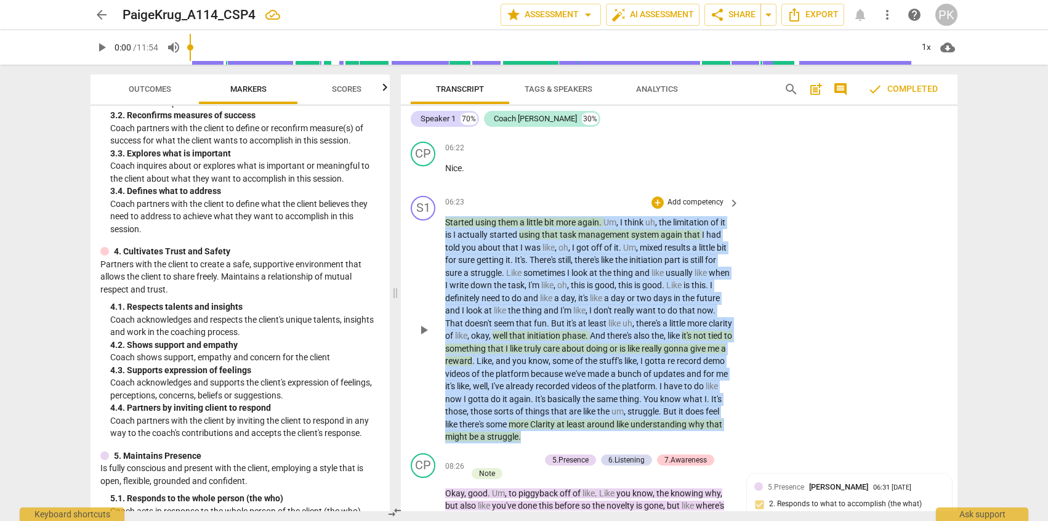
click at [588, 240] on span "management" at bounding box center [604, 235] width 53 height 10
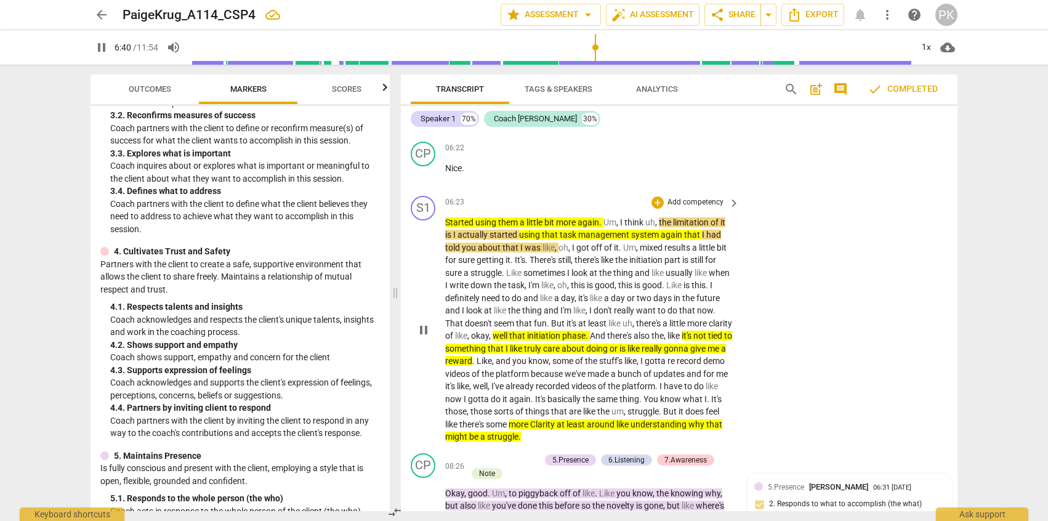
click at [582, 227] on span "again" at bounding box center [589, 222] width 22 height 10
click at [705, 227] on span "limitation" at bounding box center [692, 222] width 38 height 10
click at [694, 278] on span "usually" at bounding box center [680, 273] width 29 height 10
click at [758, 272] on div "S1 play_arrow pause 06:23 + Add competency keyboard_arrow_right Started using t…" at bounding box center [679, 319] width 557 height 257
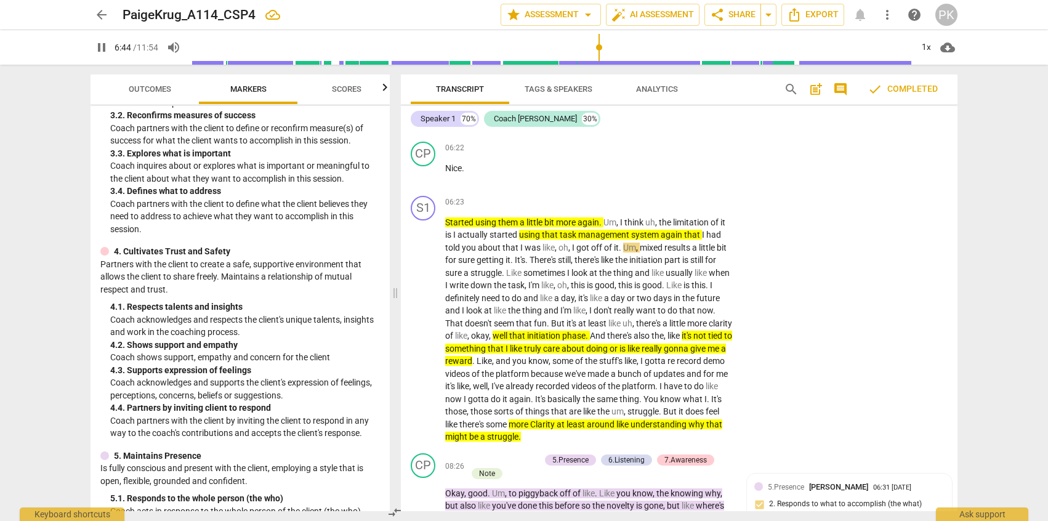
click at [584, 253] on span "got" at bounding box center [584, 248] width 15 height 10
click at [423, 338] on span "pause" at bounding box center [423, 330] width 15 height 15
type input "407"
click at [558, 227] on span "more" at bounding box center [567, 222] width 22 height 10
click at [562, 354] on span "care" at bounding box center [552, 349] width 18 height 10
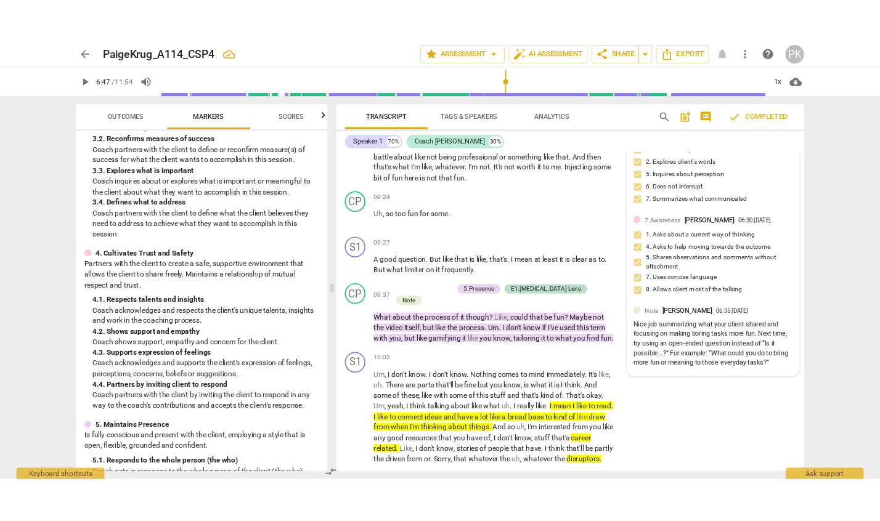
scroll to position [2654, 0]
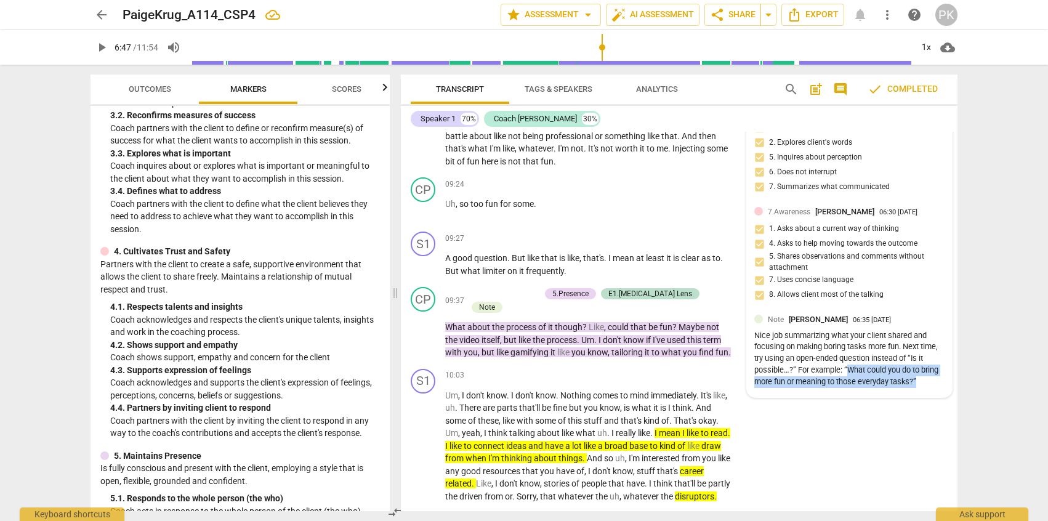
drag, startPoint x: 845, startPoint y: 384, endPoint x: 928, endPoint y: 396, distance: 84.1
click at [928, 388] on div "Nice job summarizing what your client shared and focusing on making boring task…" at bounding box center [850, 359] width 190 height 58
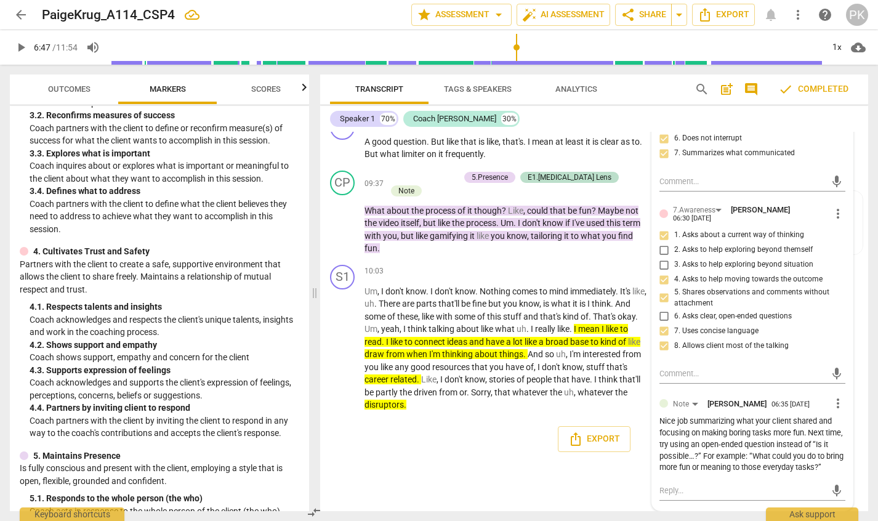
scroll to position [2803, 0]
click at [548, 387] on p "Um , I don't know . I don't know . Nothing comes to mind immediately . It's lik…" at bounding box center [506, 348] width 283 height 126
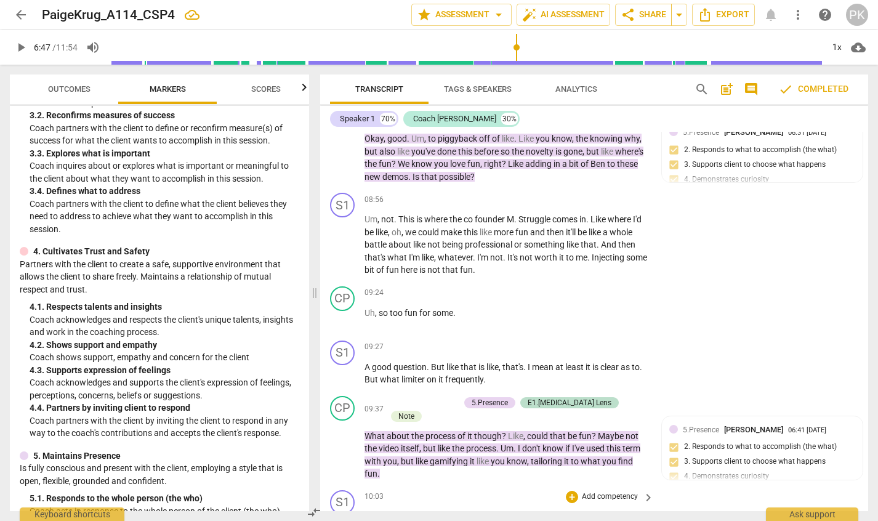
scroll to position [2556, 0]
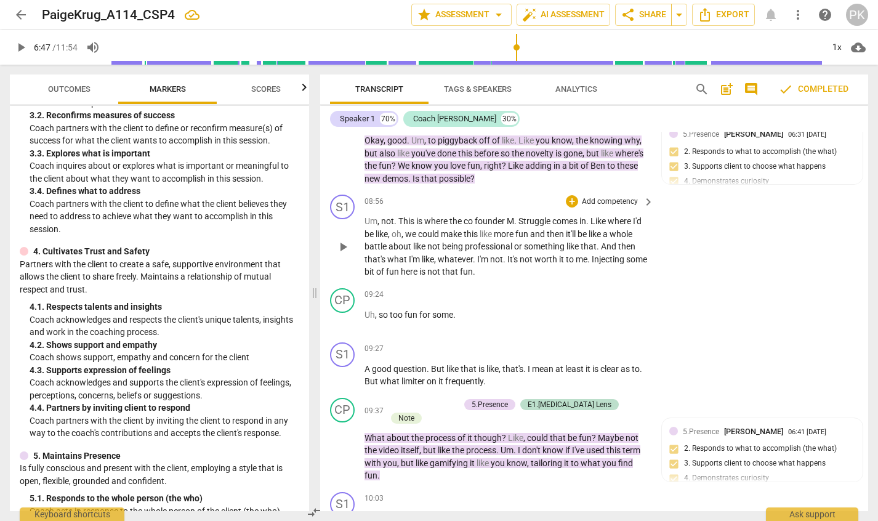
click at [510, 226] on span "M" at bounding box center [510, 221] width 7 height 10
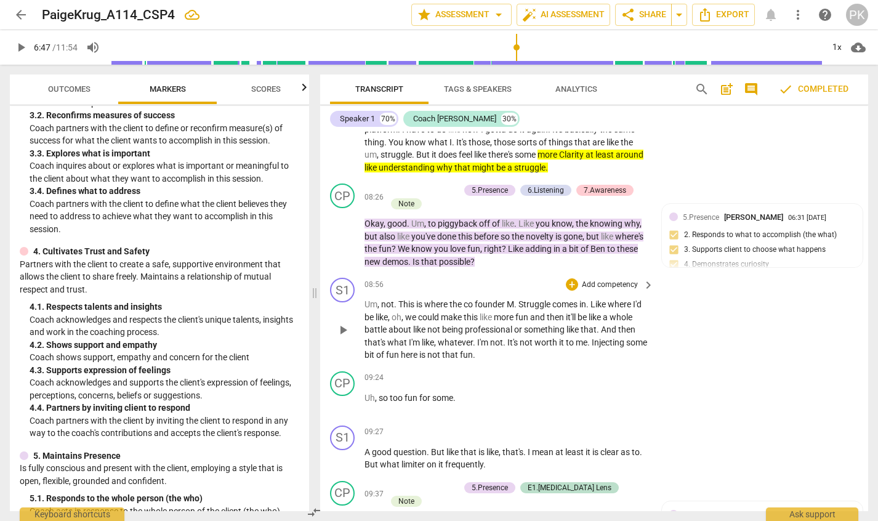
scroll to position [2472, 0]
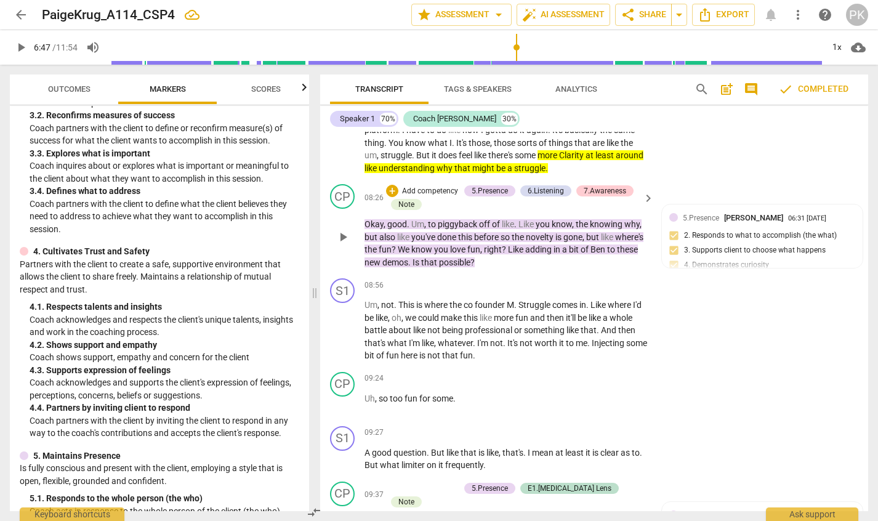
click at [468, 254] on span "love" at bounding box center [458, 250] width 17 height 10
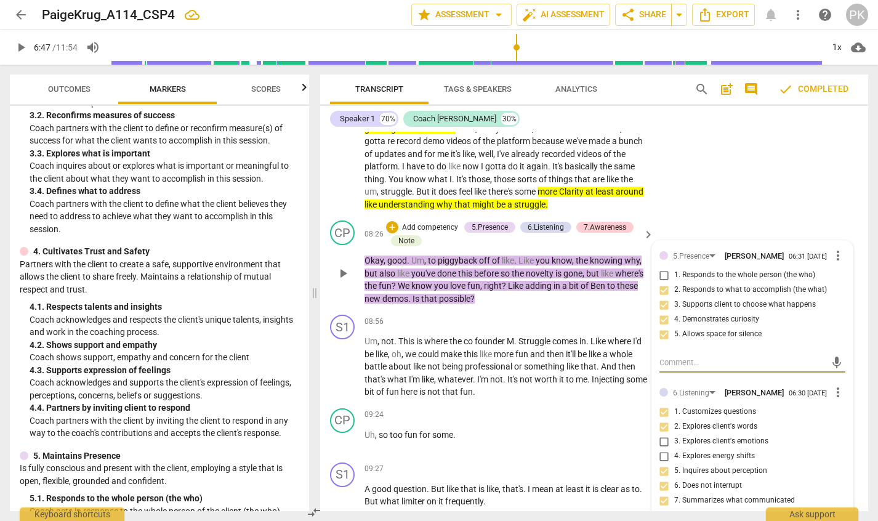
scroll to position [2434, 0]
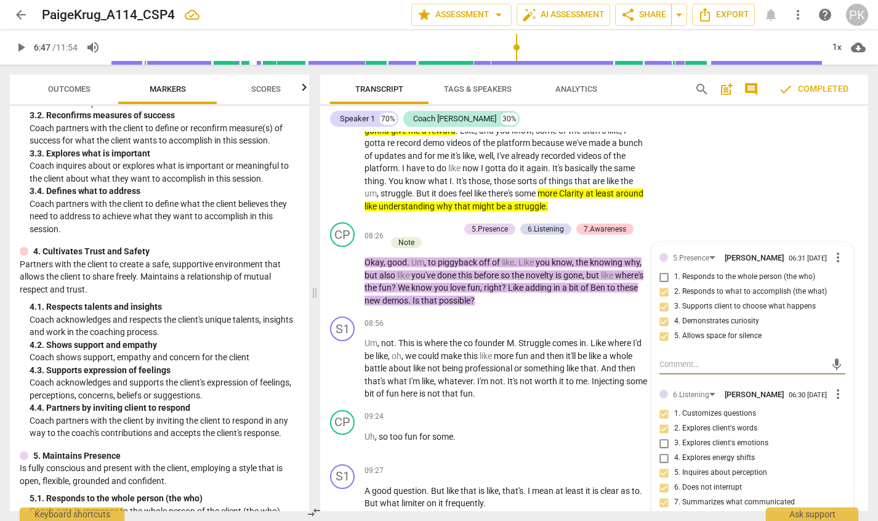
click at [714, 213] on div "S1 play_arrow pause 06:23 + Add competency keyboard_arrow_right Started using t…" at bounding box center [594, 88] width 548 height 257
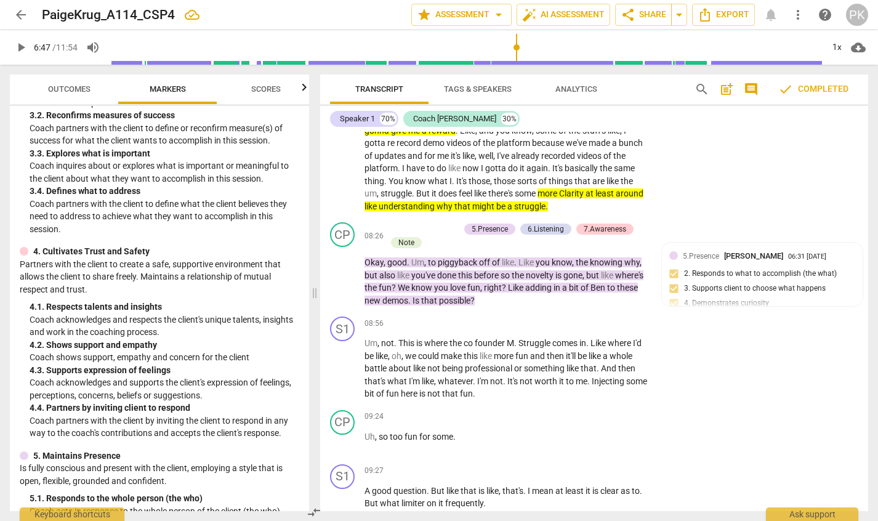
click at [596, 198] on span "at" at bounding box center [591, 194] width 10 height 10
click at [546, 211] on span "struggle" at bounding box center [529, 206] width 31 height 10
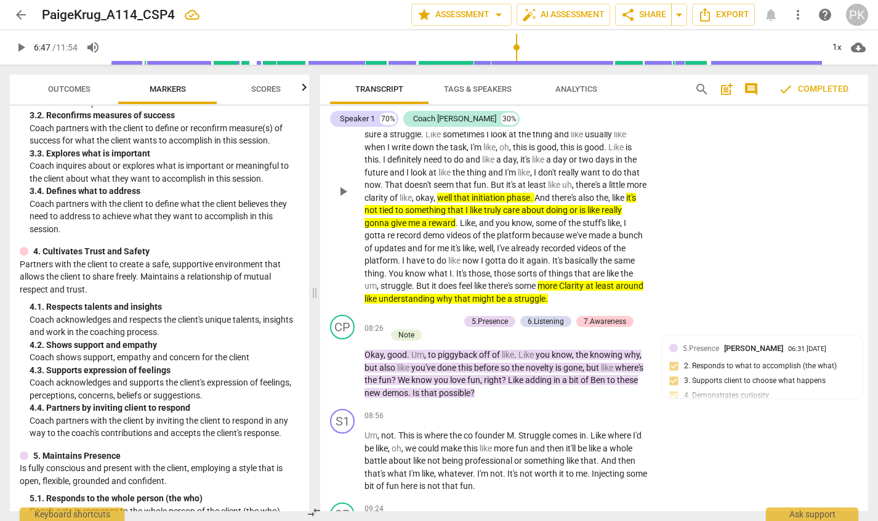
scroll to position [2336, 0]
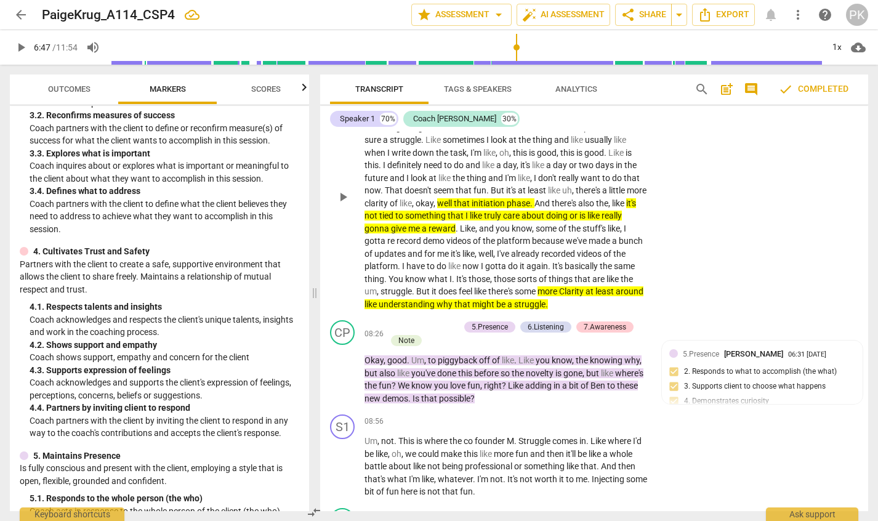
click at [507, 208] on span "initiation" at bounding box center [489, 203] width 35 height 10
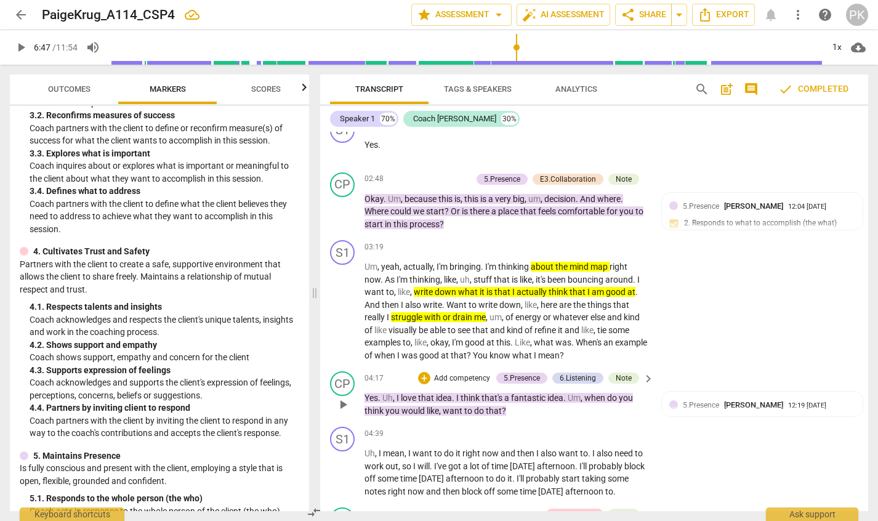
scroll to position [1689, 0]
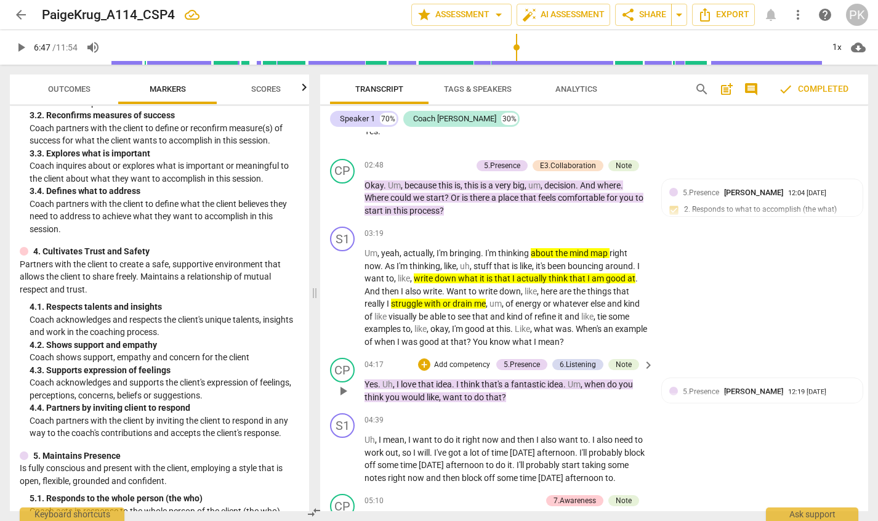
click at [517, 384] on span "fantastic" at bounding box center [529, 384] width 36 height 10
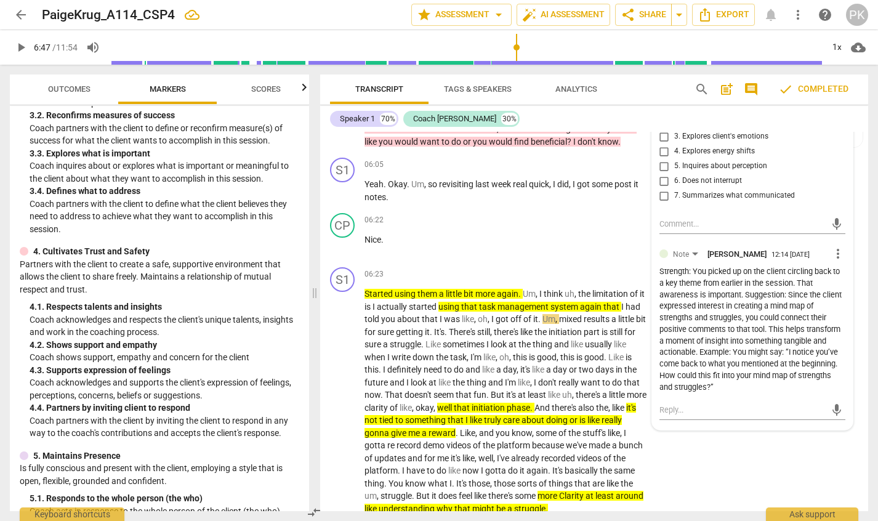
scroll to position [2133, 0]
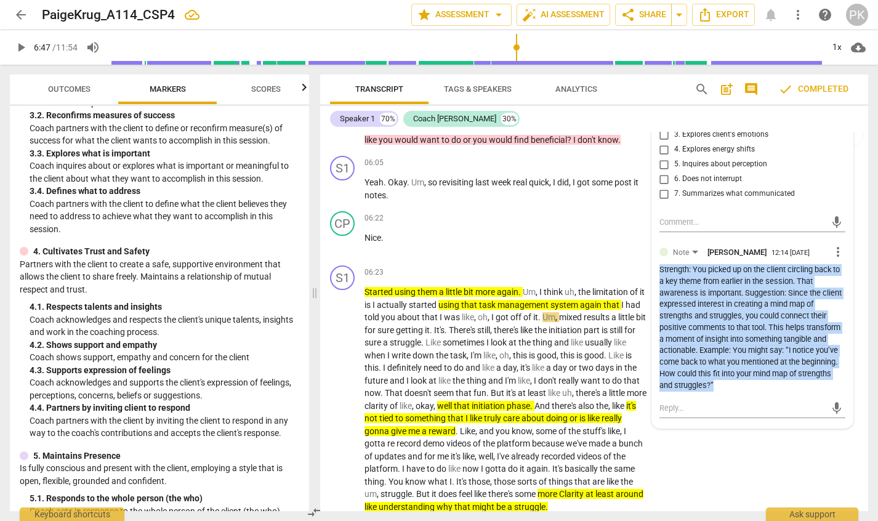
drag, startPoint x: 658, startPoint y: 277, endPoint x: 696, endPoint y: 403, distance: 131.3
click at [696, 403] on div "Note [PERSON_NAME] 12:14 [DATE] more_vert Strength: You picked up on the client…" at bounding box center [753, 333] width 187 height 176
copy div "Strength: You picked up on the client circling back to a key theme from earlier…"
click at [717, 361] on div "Strength: You picked up on the client circling back to a key theme from earlier…" at bounding box center [753, 327] width 187 height 127
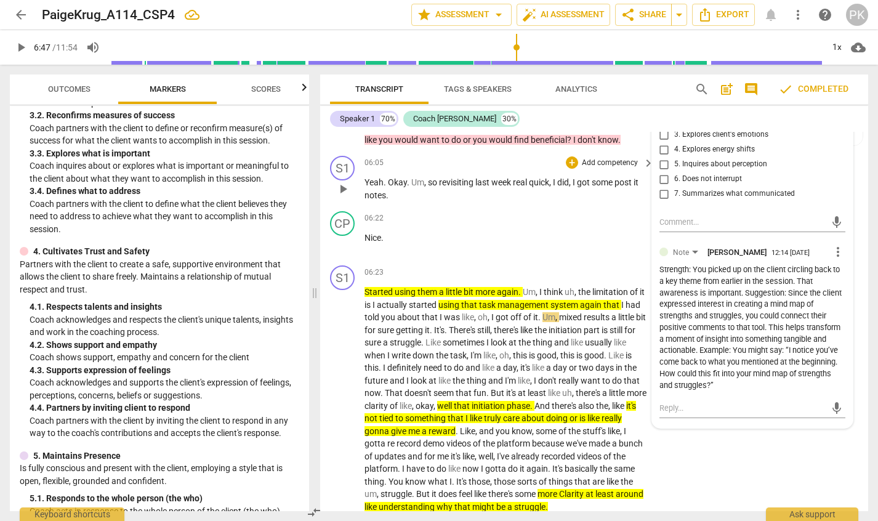
click at [858, 206] on div "S1 play_arrow pause 06:05 + Add competency keyboard_arrow_right Yeah . Okay . U…" at bounding box center [594, 178] width 548 height 55
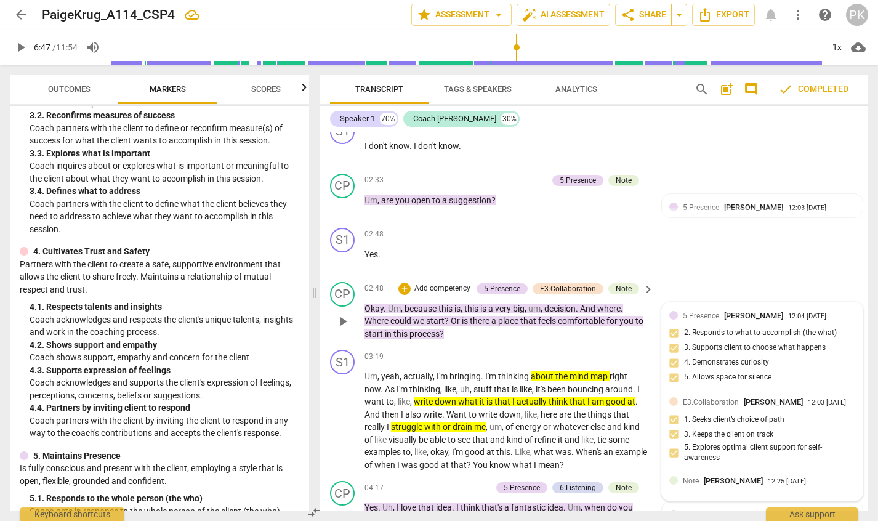
scroll to position [1540, 0]
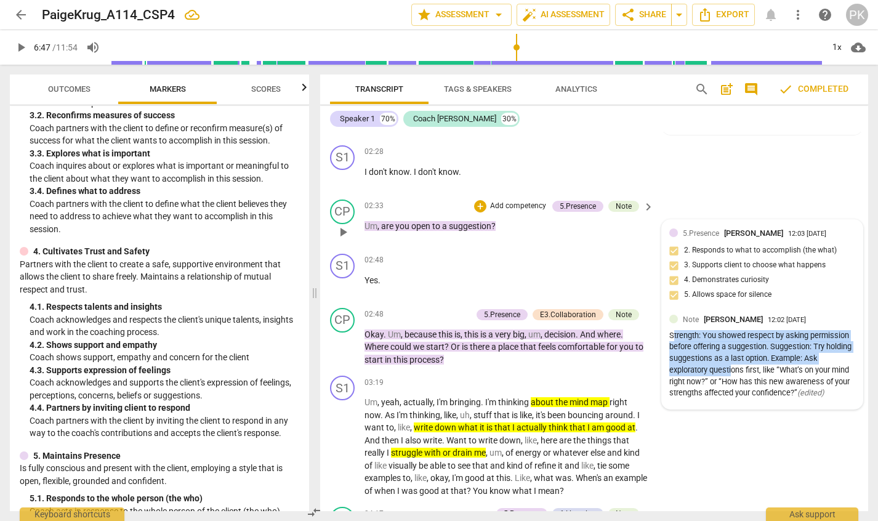
drag, startPoint x: 669, startPoint y: 336, endPoint x: 729, endPoint y: 374, distance: 71.4
click at [729, 374] on div "Strength: You showed respect by asking permission before offering a suggestion.…" at bounding box center [763, 365] width 187 height 70
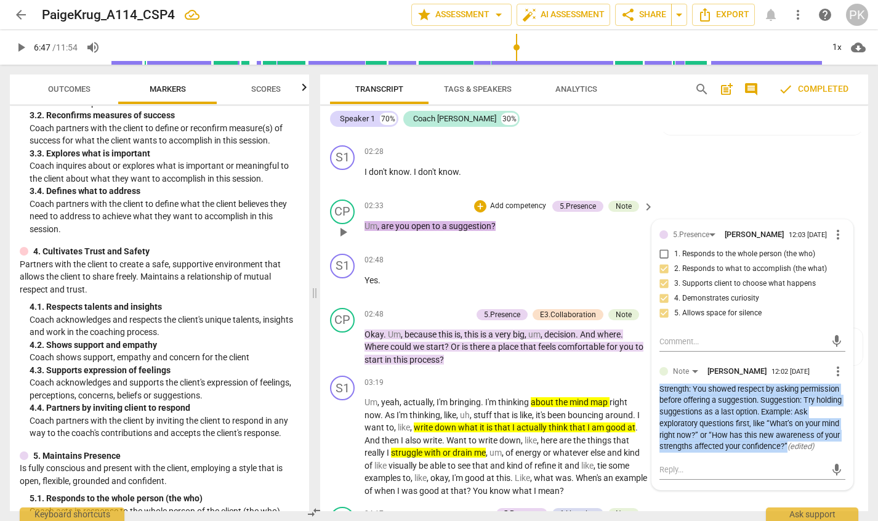
drag, startPoint x: 657, startPoint y: 391, endPoint x: 786, endPoint y: 452, distance: 142.5
click at [786, 447] on div "Strength: You showed respect by asking permission before offering a suggestion.…" at bounding box center [753, 419] width 187 height 70
copy div "Strength: You showed respect by asking permission before offering a suggestion.…"
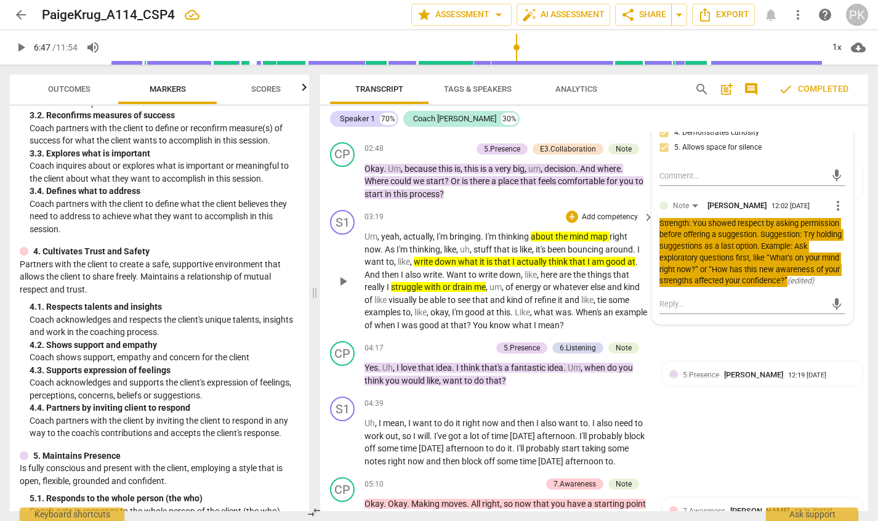
scroll to position [1707, 0]
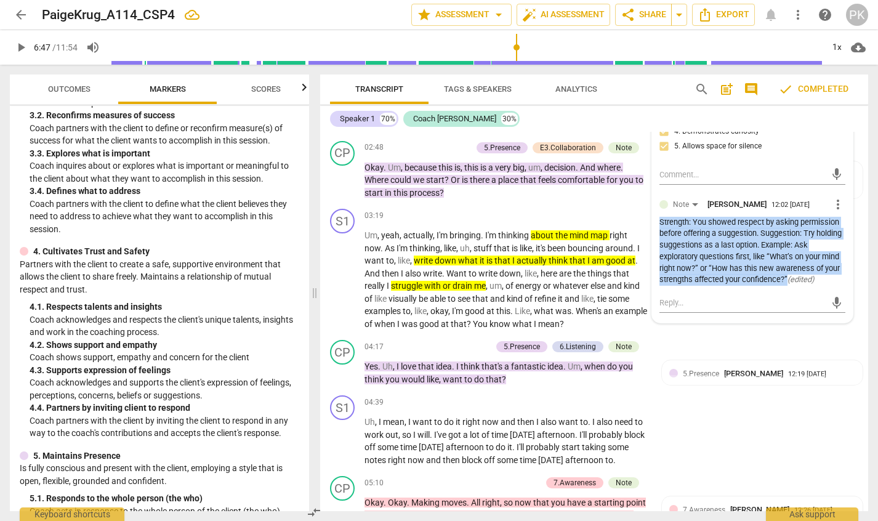
click at [750, 250] on div "Strength: You showed respect by asking permission before offering a suggestion.…" at bounding box center [753, 252] width 187 height 70
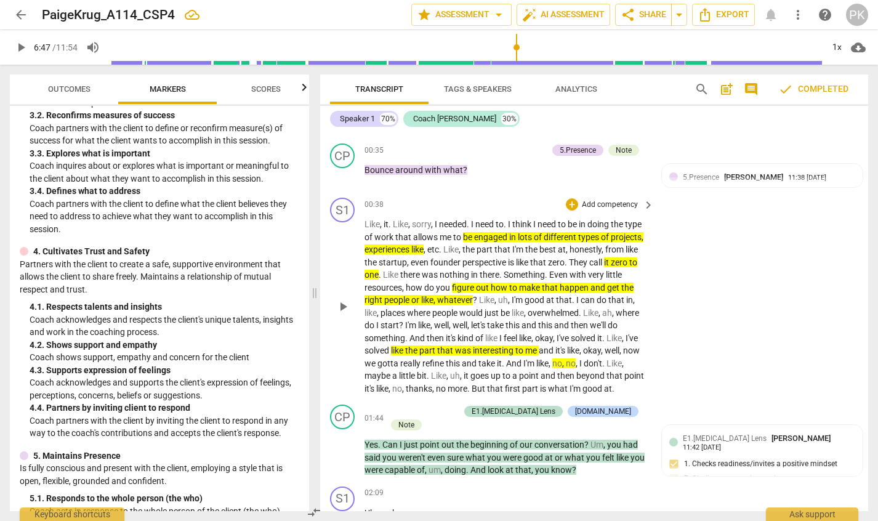
scroll to position [1077, 0]
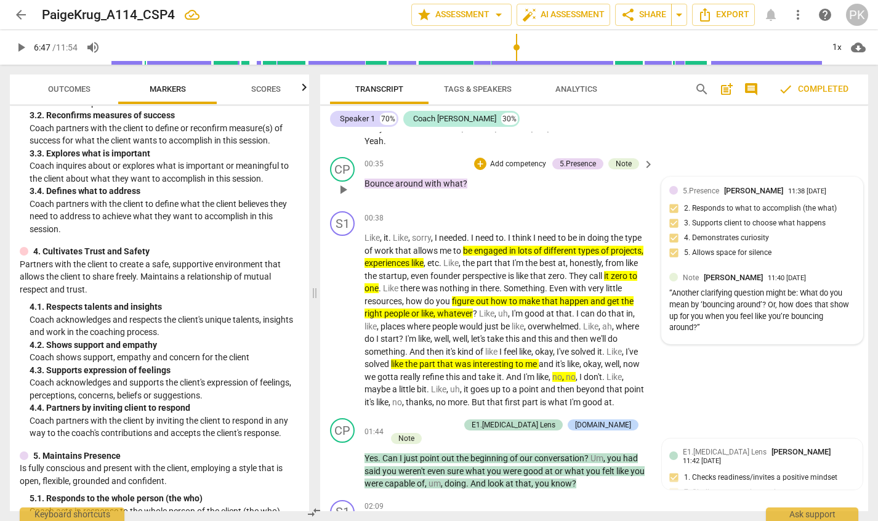
click at [736, 234] on div "5.Presence [PERSON_NAME] 11:38 [DATE] 2. Responds to what to accomplish (the wh…" at bounding box center [763, 226] width 187 height 82
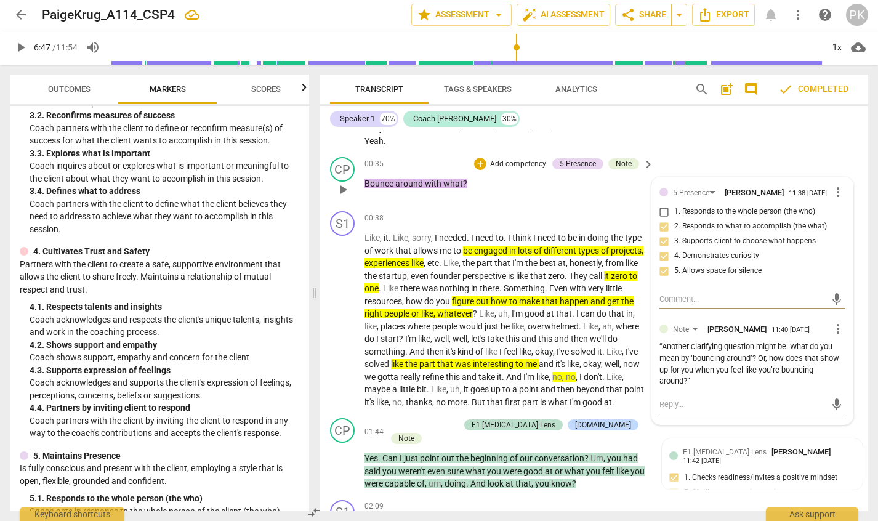
click at [736, 219] on label "1. Responds to the whole person (the who)" at bounding box center [748, 212] width 187 height 15
click at [675, 219] on input "1. Responds to the whole person (the who)" at bounding box center [665, 212] width 20 height 15
checkbox input "true"
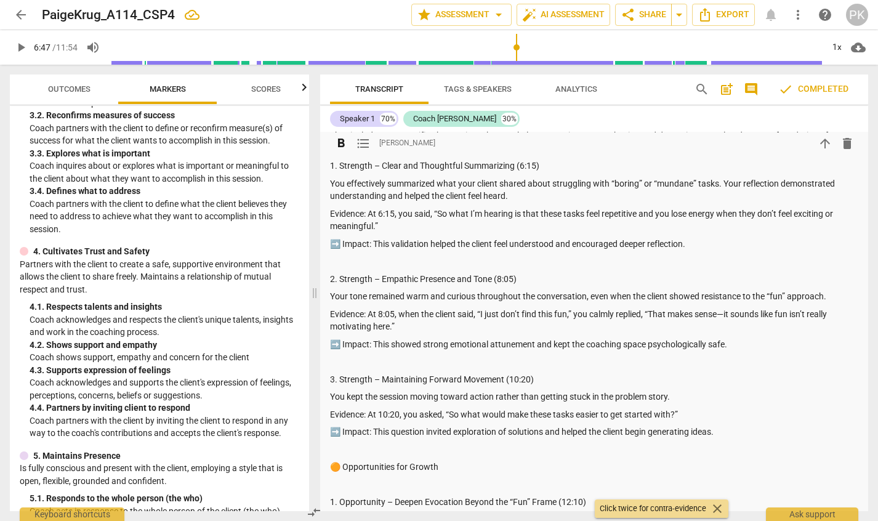
scroll to position [0, 0]
